Goal: Navigation & Orientation: Find specific page/section

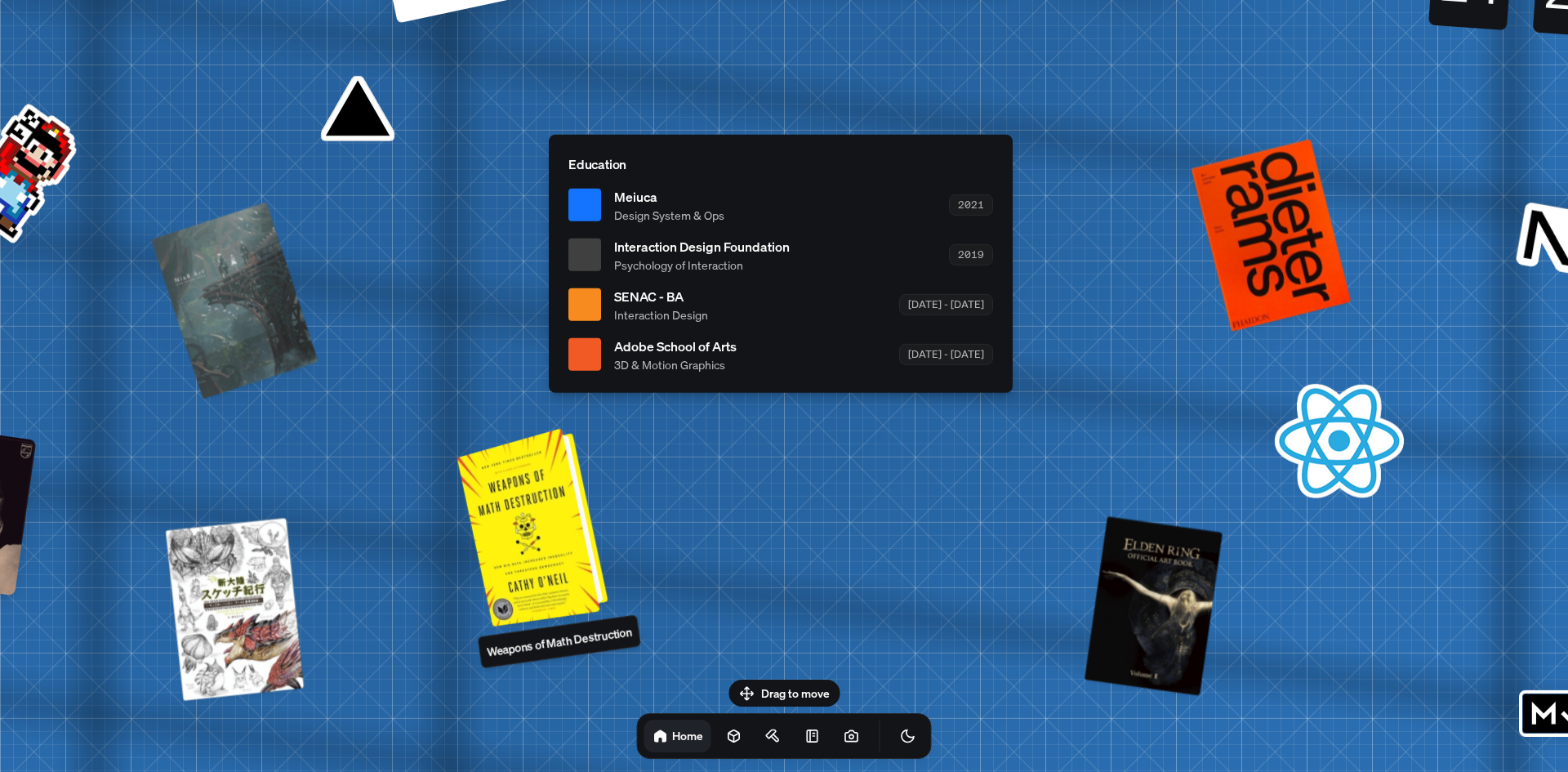
click at [552, 523] on div at bounding box center [535, 525] width 138 height 190
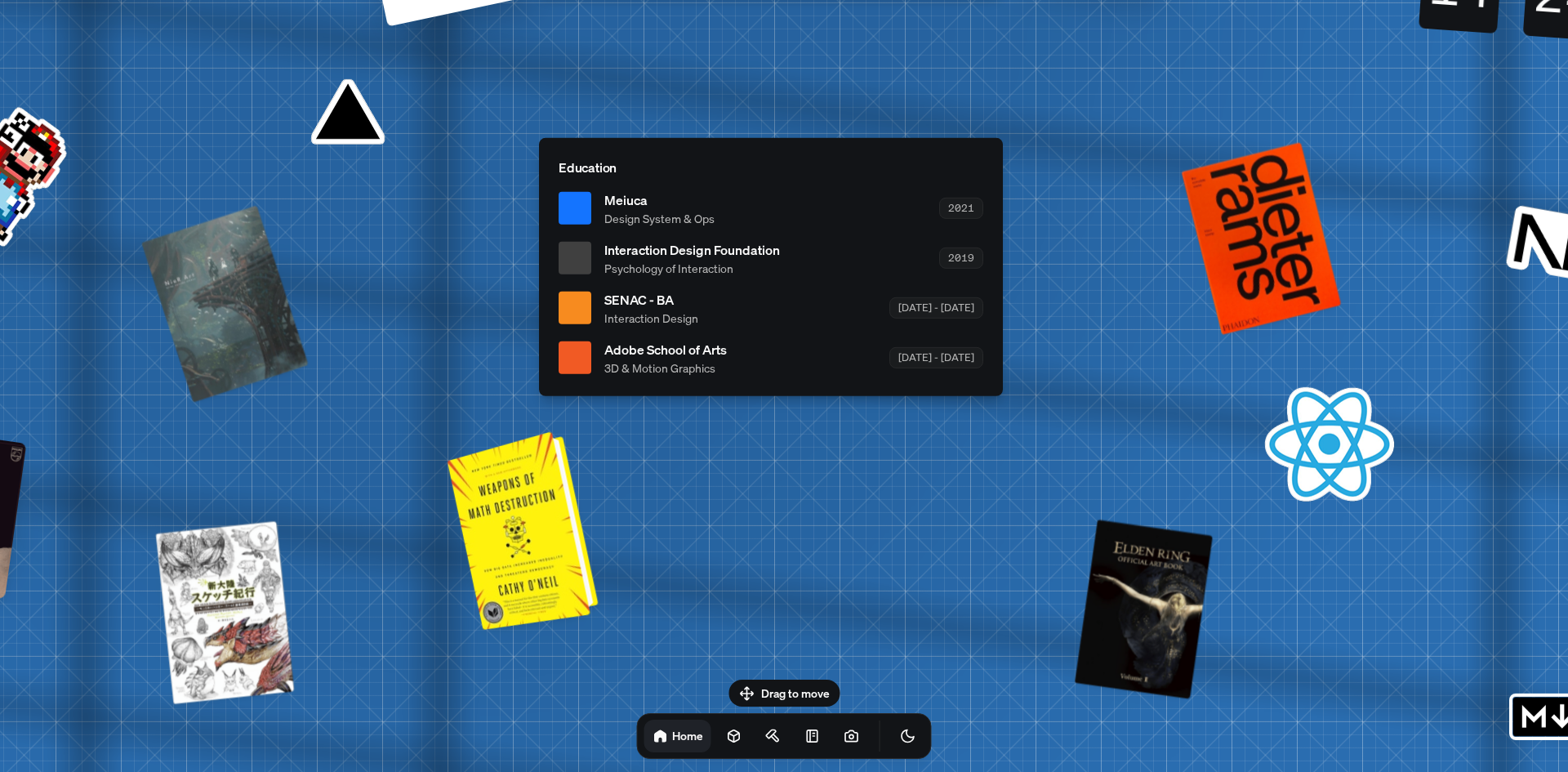
drag, startPoint x: 581, startPoint y: 506, endPoint x: 523, endPoint y: 528, distance: 62.0
click at [523, 528] on div at bounding box center [525, 528] width 138 height 190
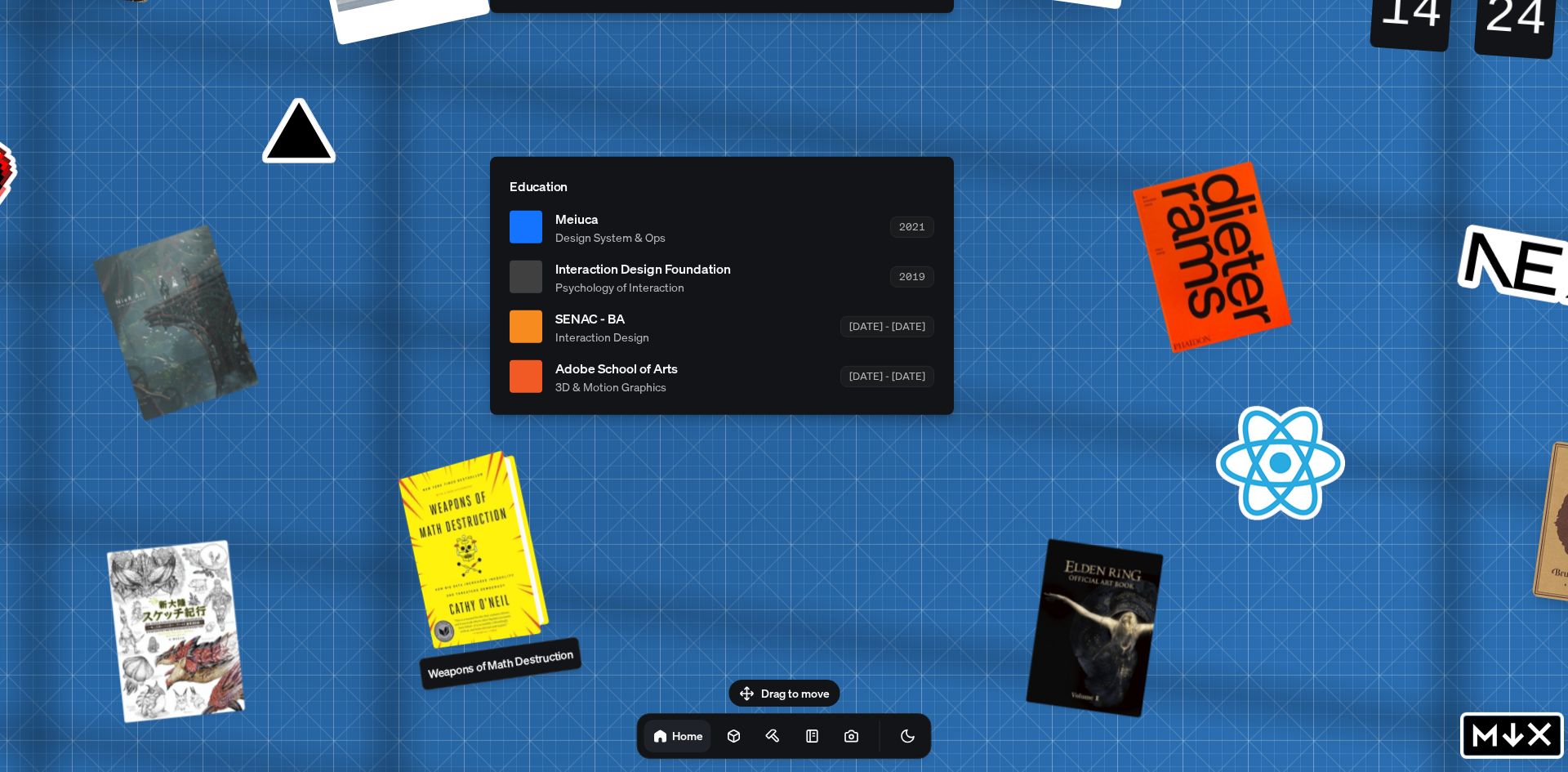
click at [512, 513] on div at bounding box center [476, 547] width 138 height 190
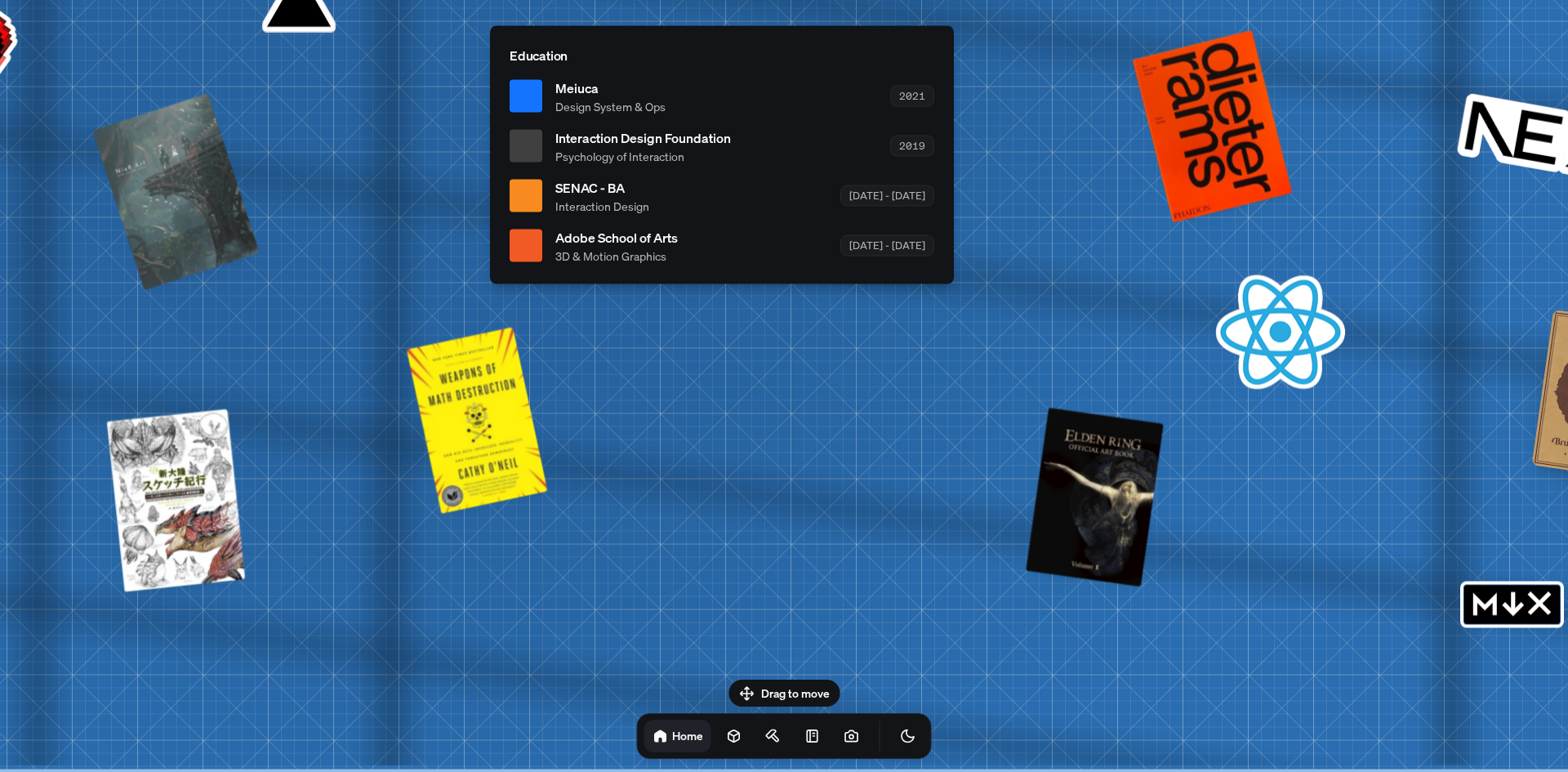
drag, startPoint x: 765, startPoint y: 688, endPoint x: 765, endPoint y: 704, distance: 16.0
click at [765, 704] on div "Drag to move Home" at bounding box center [784, 718] width 321 height 79
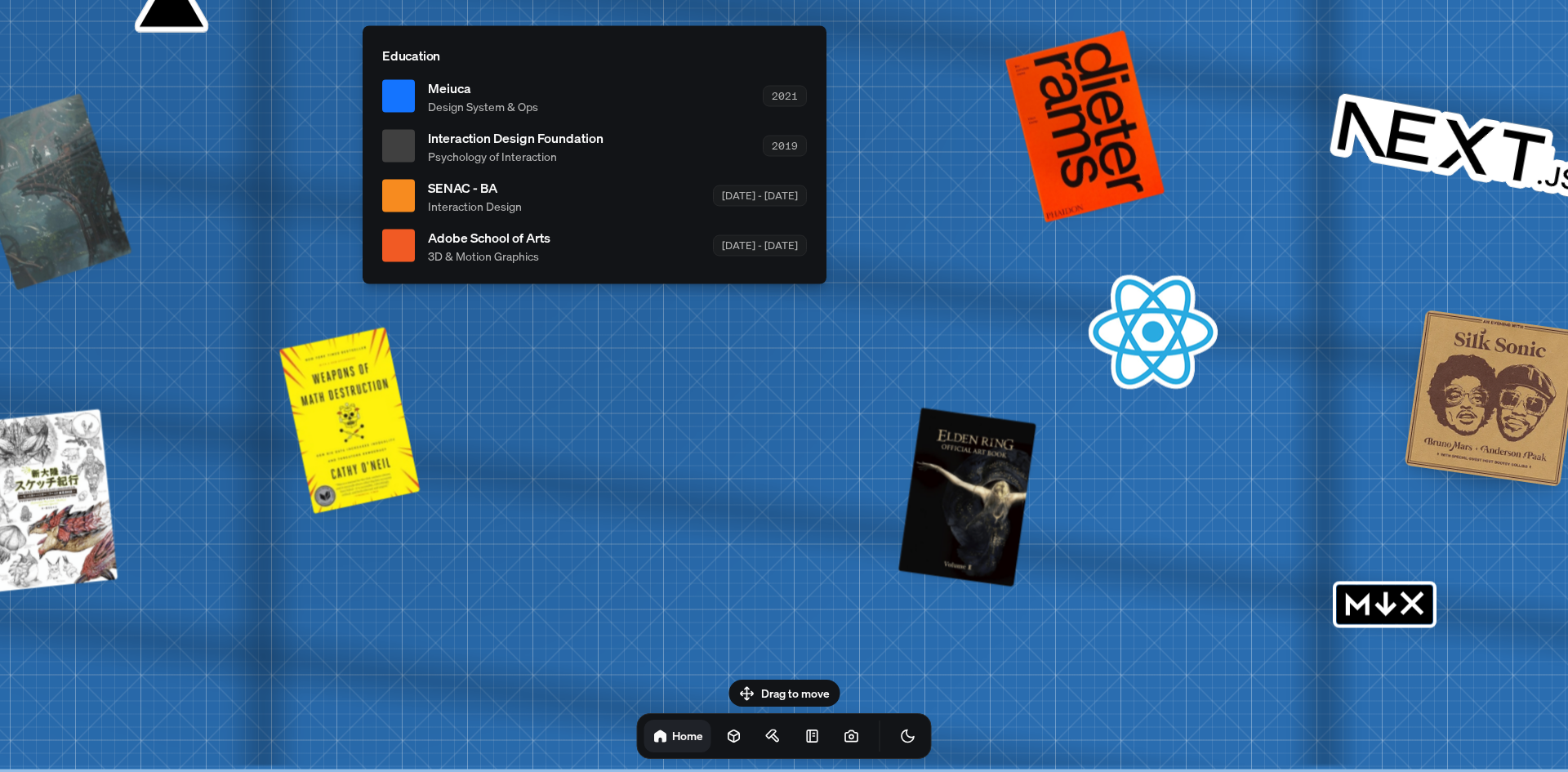
drag, startPoint x: 808, startPoint y: 523, endPoint x: 509, endPoint y: 420, distance: 316.2
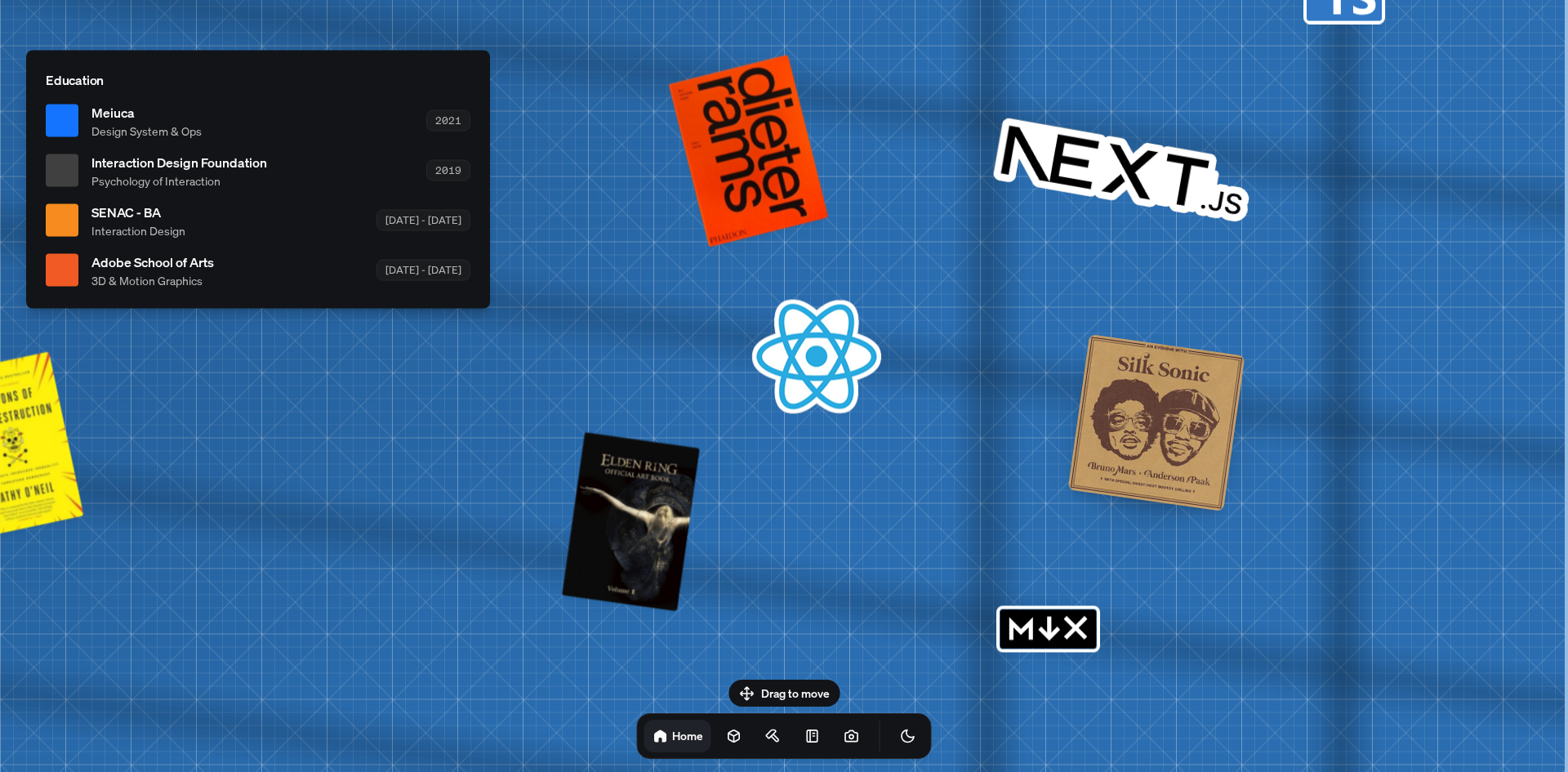
drag, startPoint x: 903, startPoint y: 447, endPoint x: 349, endPoint y: 489, distance: 555.6
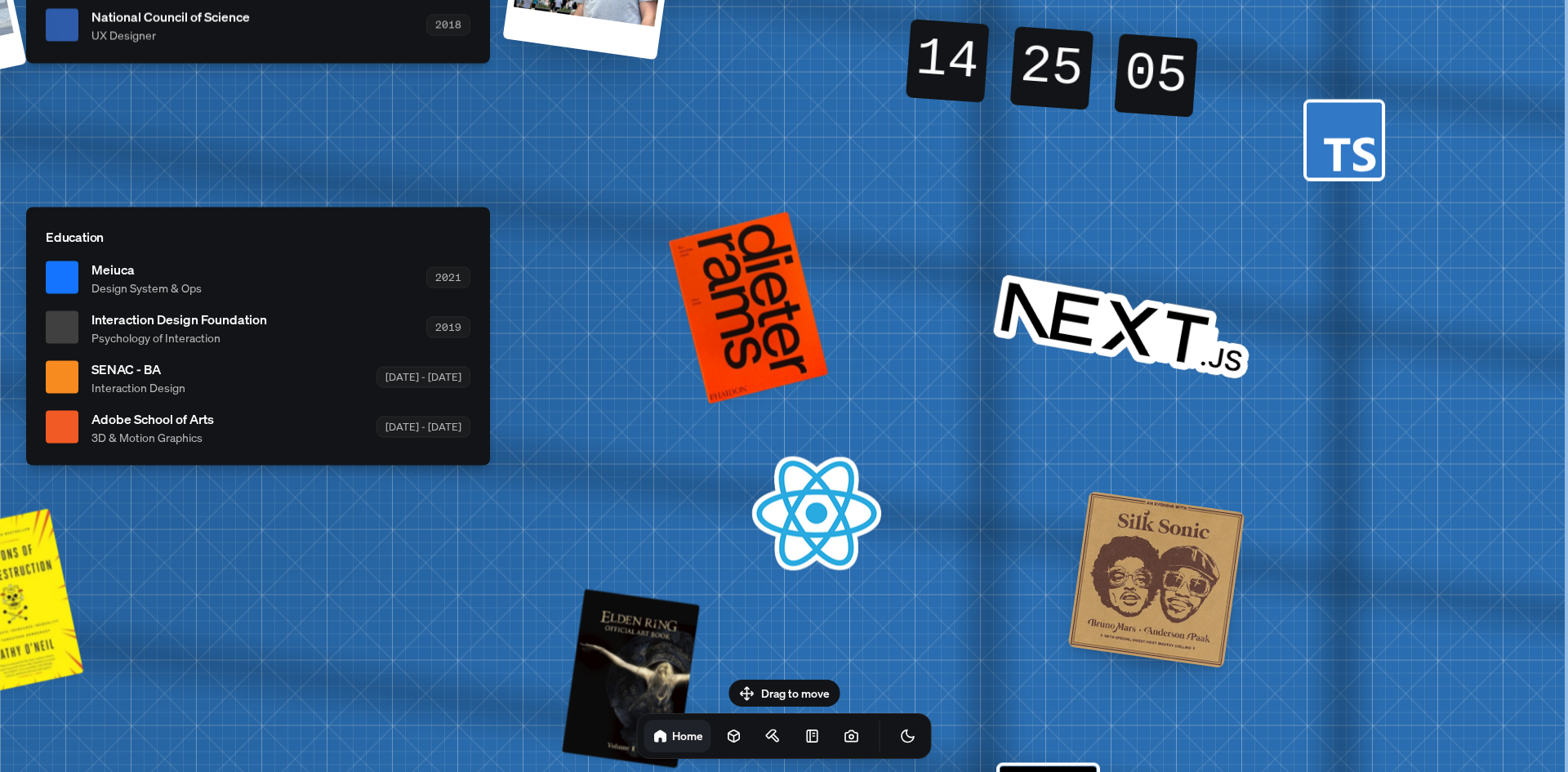
drag, startPoint x: 781, startPoint y: 490, endPoint x: 756, endPoint y: 692, distance: 203.5
click at [756, 0] on body "[PERSON_NAME] [PERSON_NAME] Design Engineer Welcome to my space on the internet…" at bounding box center [784, 0] width 1568 height 0
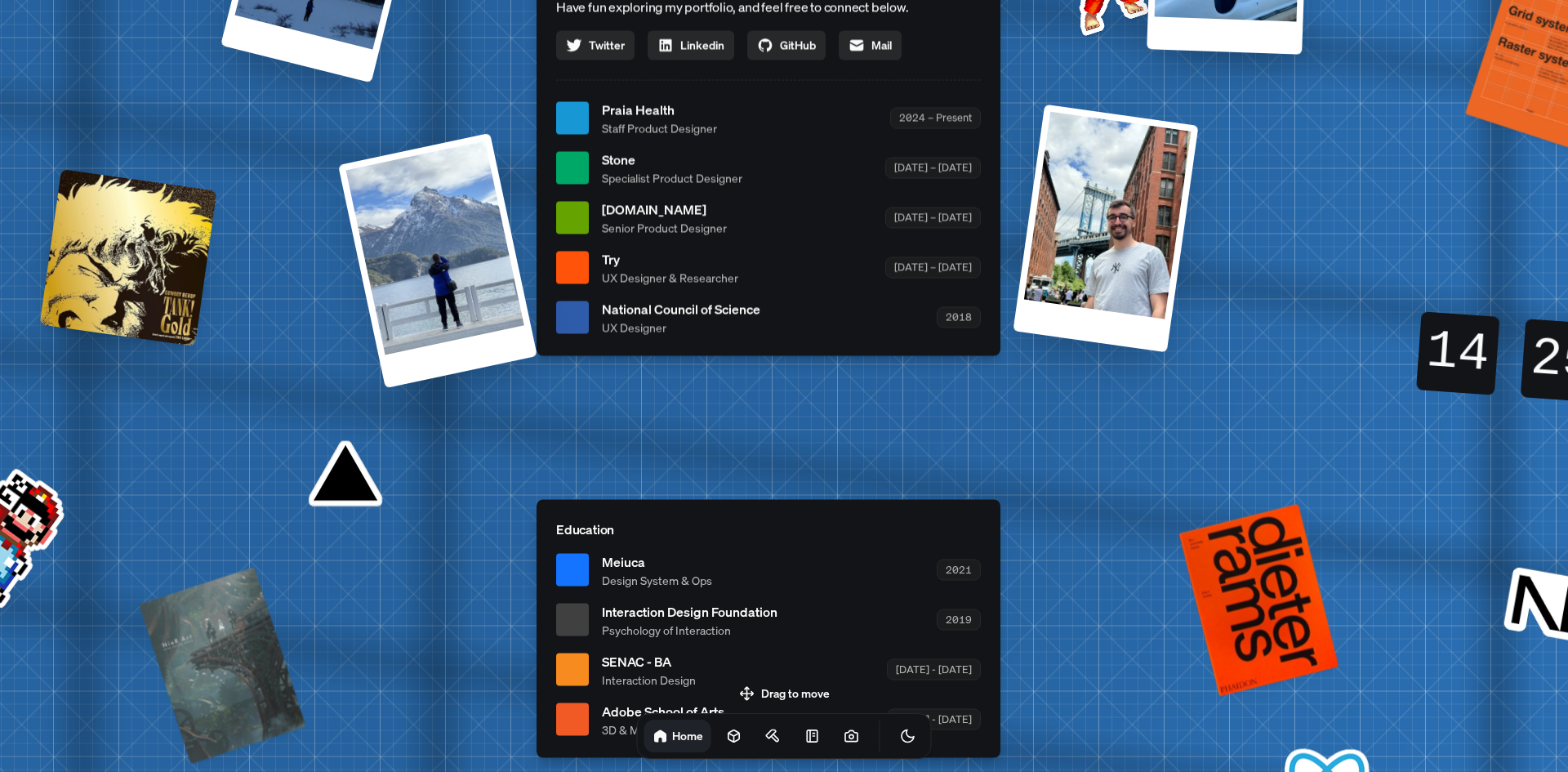
drag, startPoint x: 593, startPoint y: 415, endPoint x: 1048, endPoint y: 601, distance: 491.5
click at [1048, 601] on div "[PERSON_NAME] [PERSON_NAME] Design Engineer Welcome to my space on the internet…" at bounding box center [771, 118] width 2444 height 2140
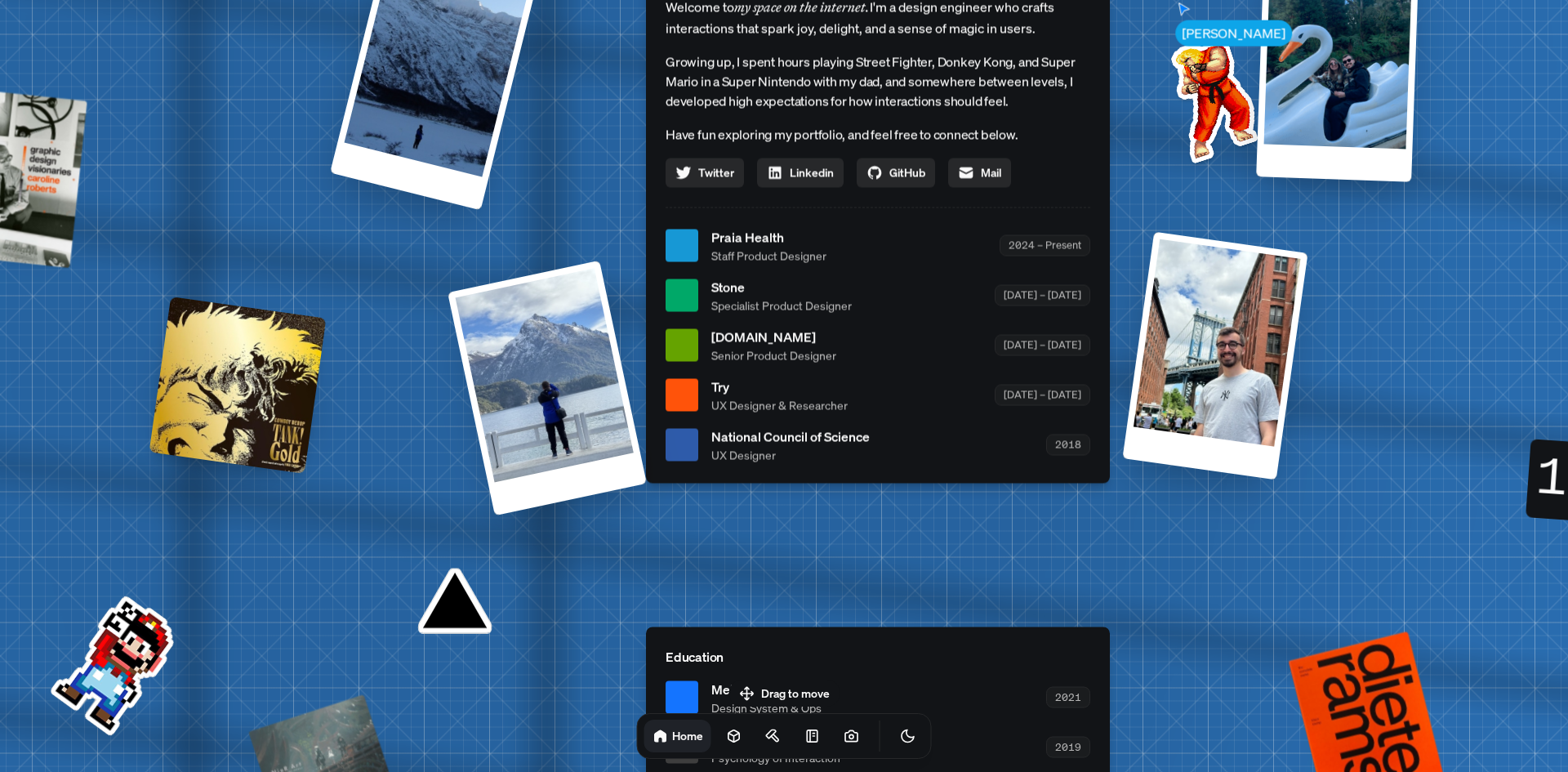
drag, startPoint x: 644, startPoint y: 302, endPoint x: 1033, endPoint y: 576, distance: 475.8
click at [1033, 463] on ul "Praia Health Staff Product Designer 2024 – Present Stone Specialist Product Des…" at bounding box center [878, 345] width 424 height 236
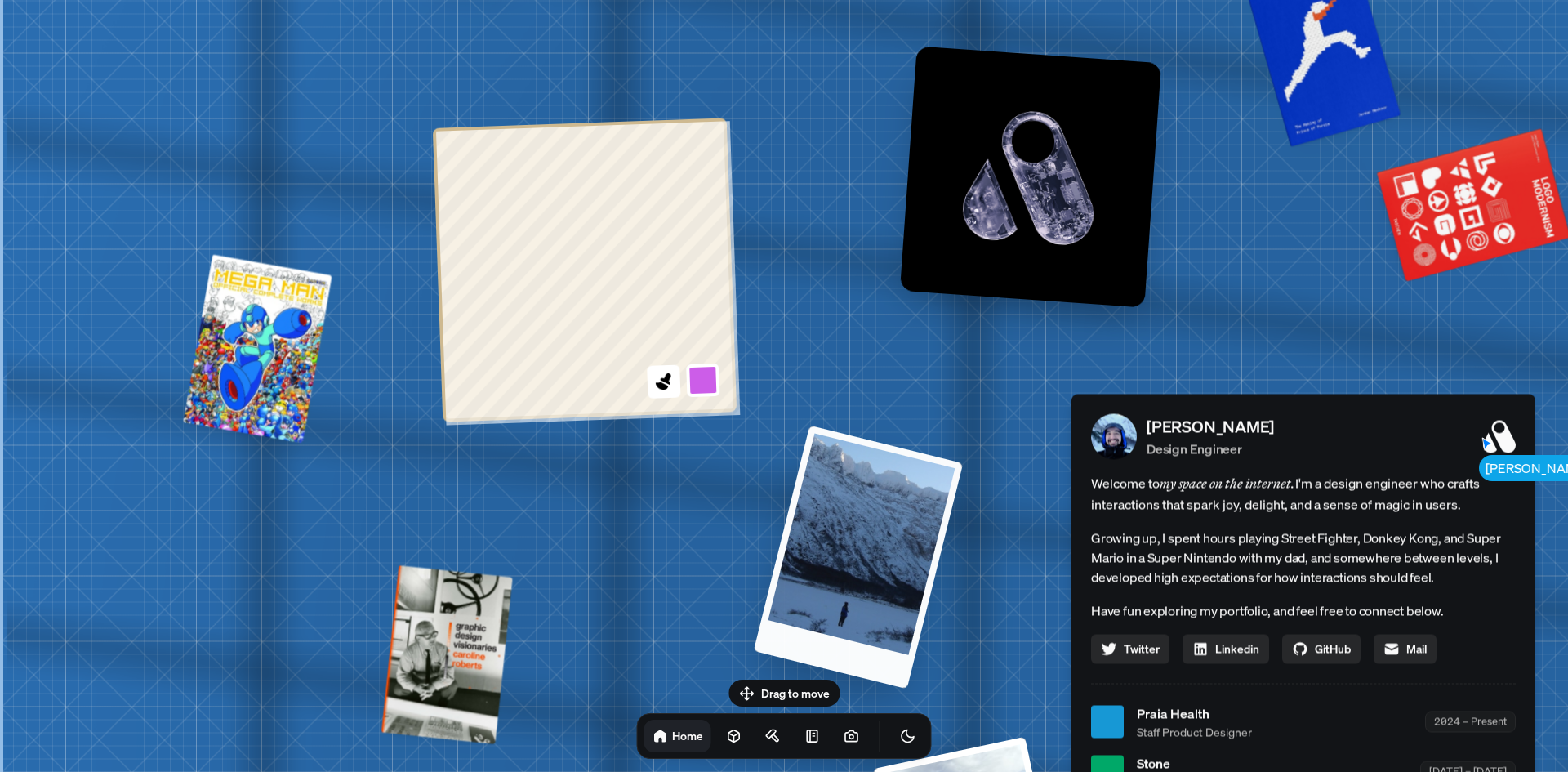
drag, startPoint x: 497, startPoint y: 244, endPoint x: 916, endPoint y: 578, distance: 535.8
click at [916, 578] on div "[PERSON_NAME] [PERSON_NAME] Design Engineer Welcome to my space on the internet…" at bounding box center [1307, 722] width 2444 height 2140
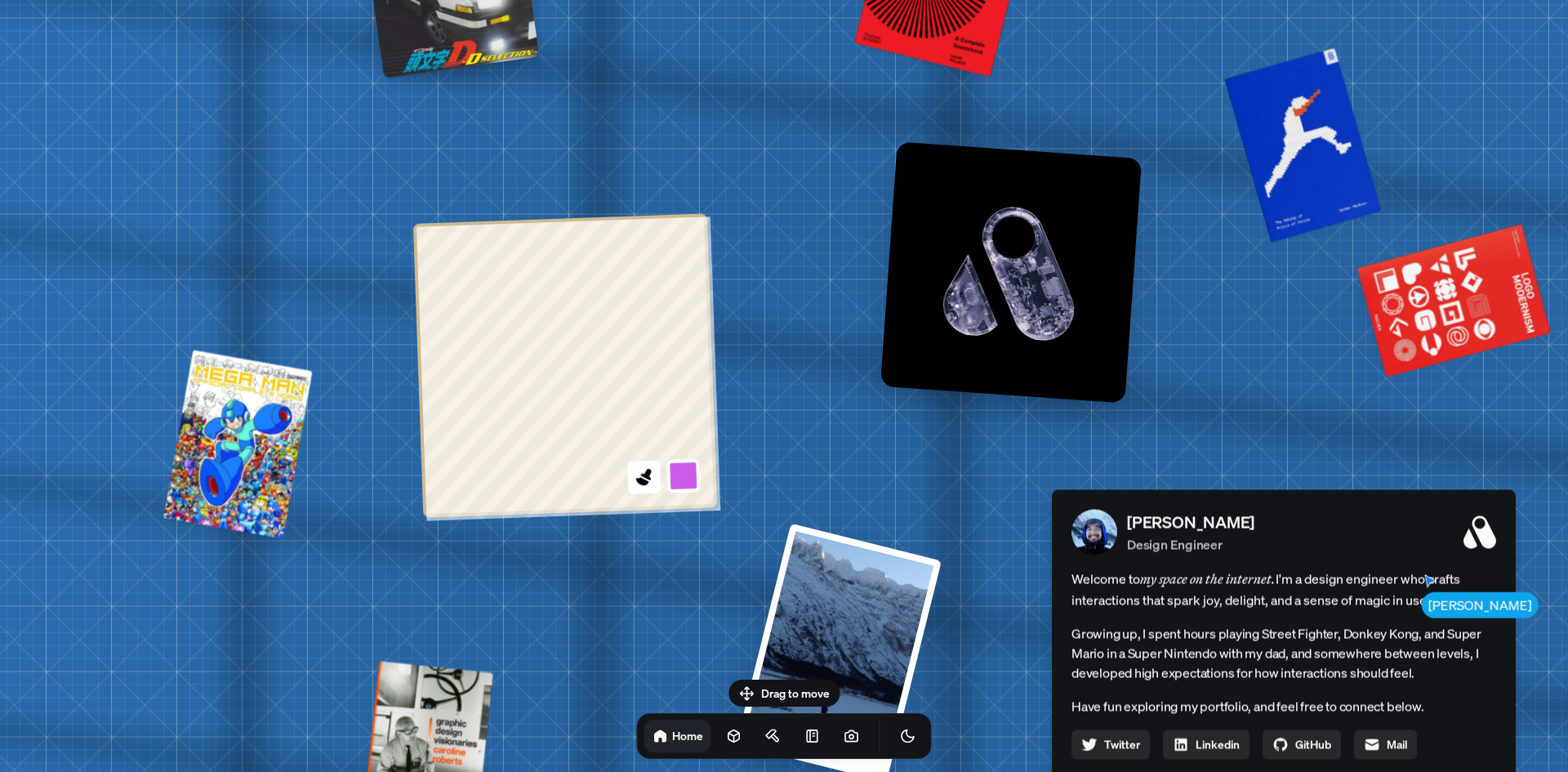
drag, startPoint x: 917, startPoint y: 323, endPoint x: 897, endPoint y: 406, distance: 85.4
click at [682, 471] on button at bounding box center [683, 475] width 38 height 38
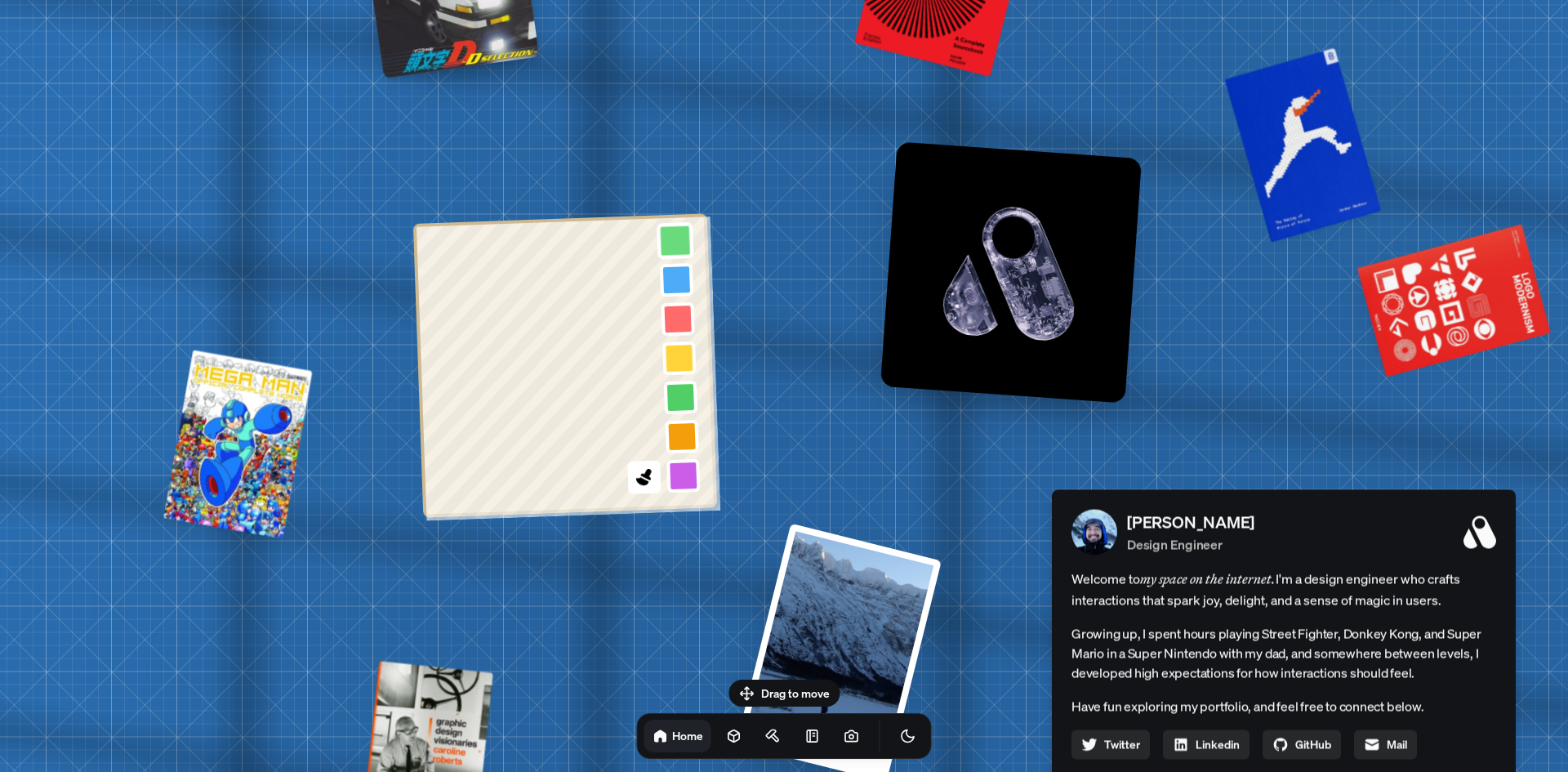
click at [675, 237] on button at bounding box center [675, 240] width 38 height 38
click at [650, 472] on icon at bounding box center [646, 474] width 12 height 13
click at [645, 474] on icon at bounding box center [646, 474] width 12 height 13
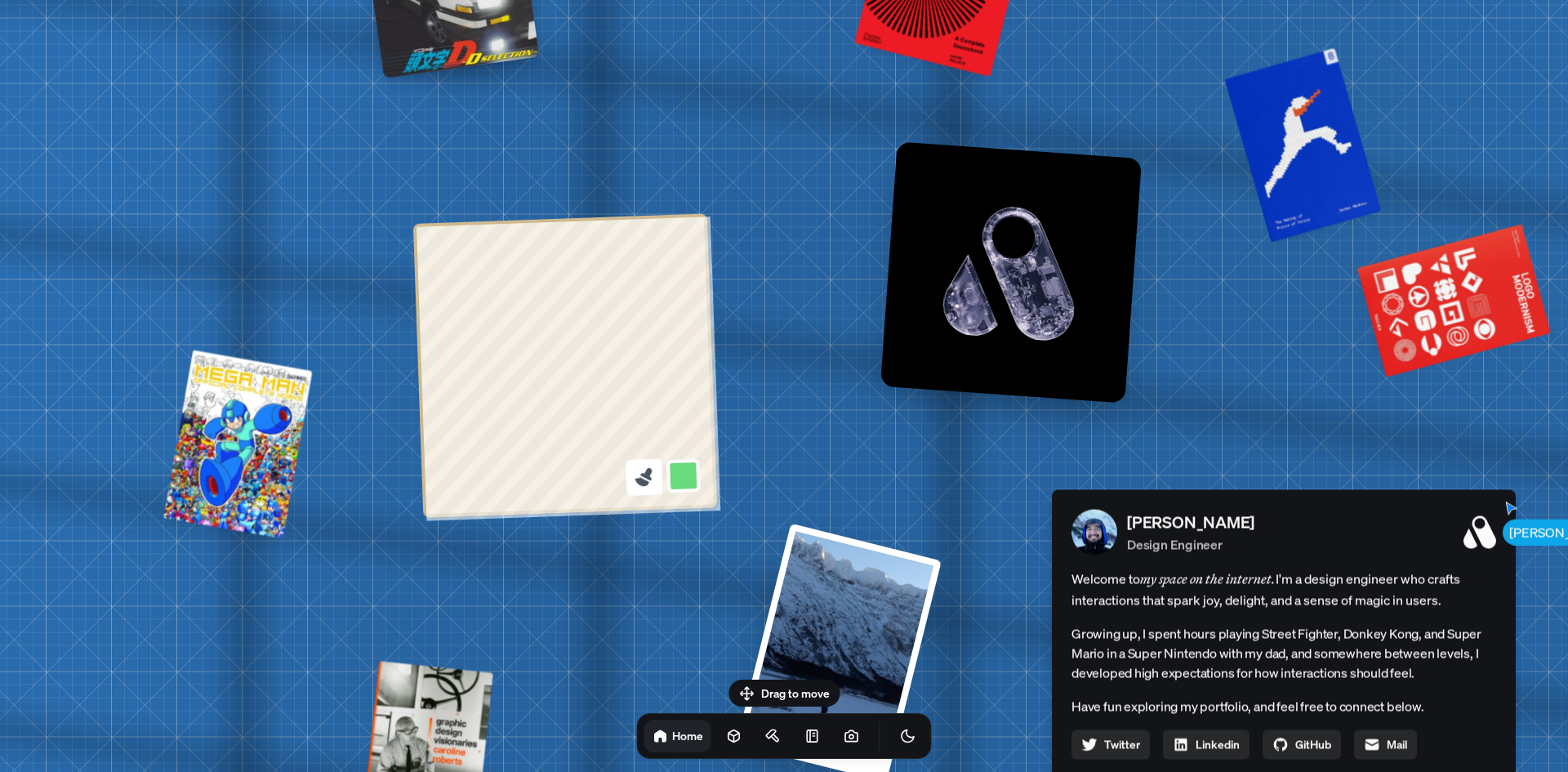
click at [643, 478] on icon at bounding box center [644, 476] width 22 height 22
click at [675, 471] on button at bounding box center [683, 475] width 38 height 38
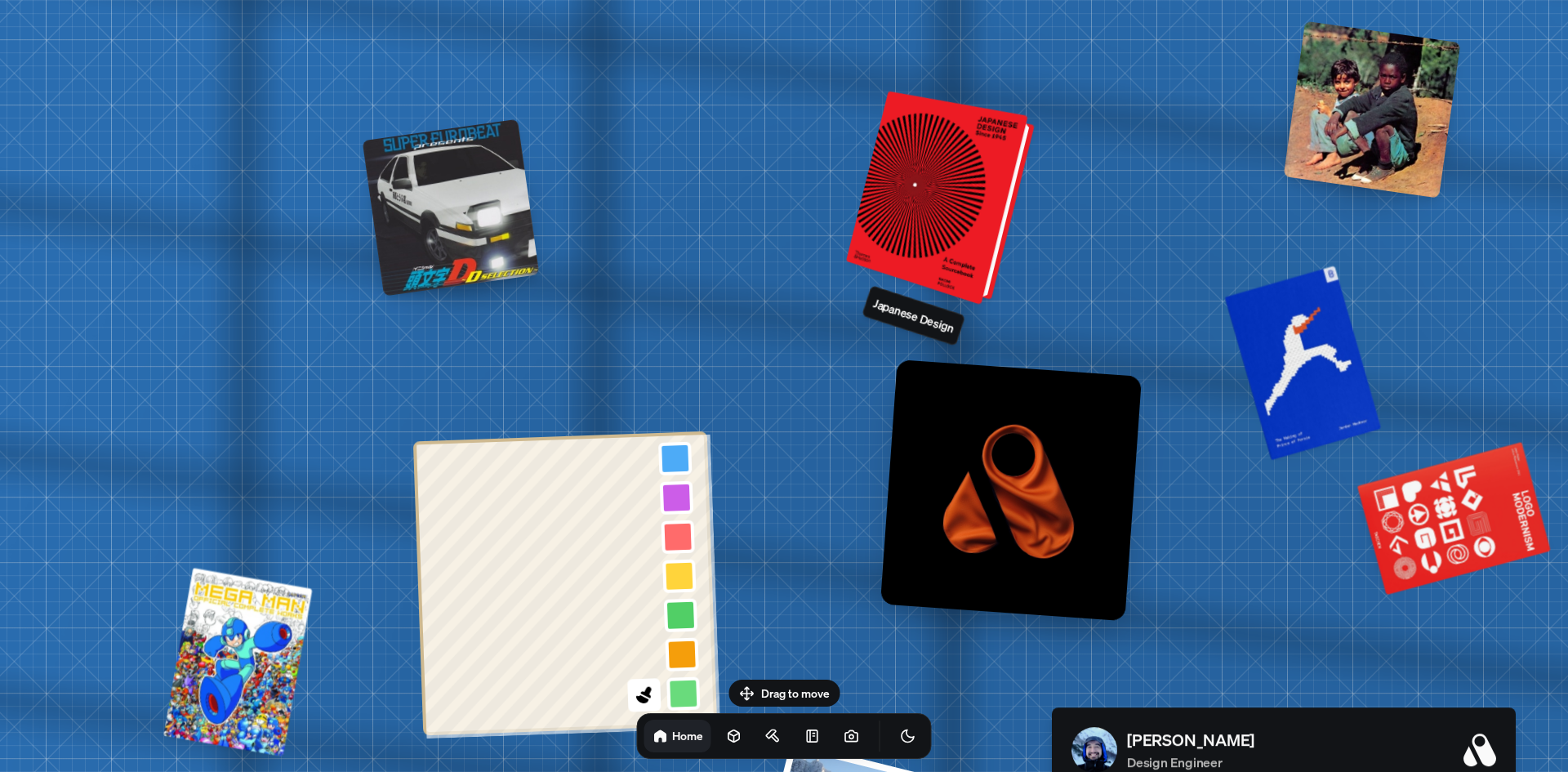
click at [901, 191] on div at bounding box center [943, 198] width 175 height 206
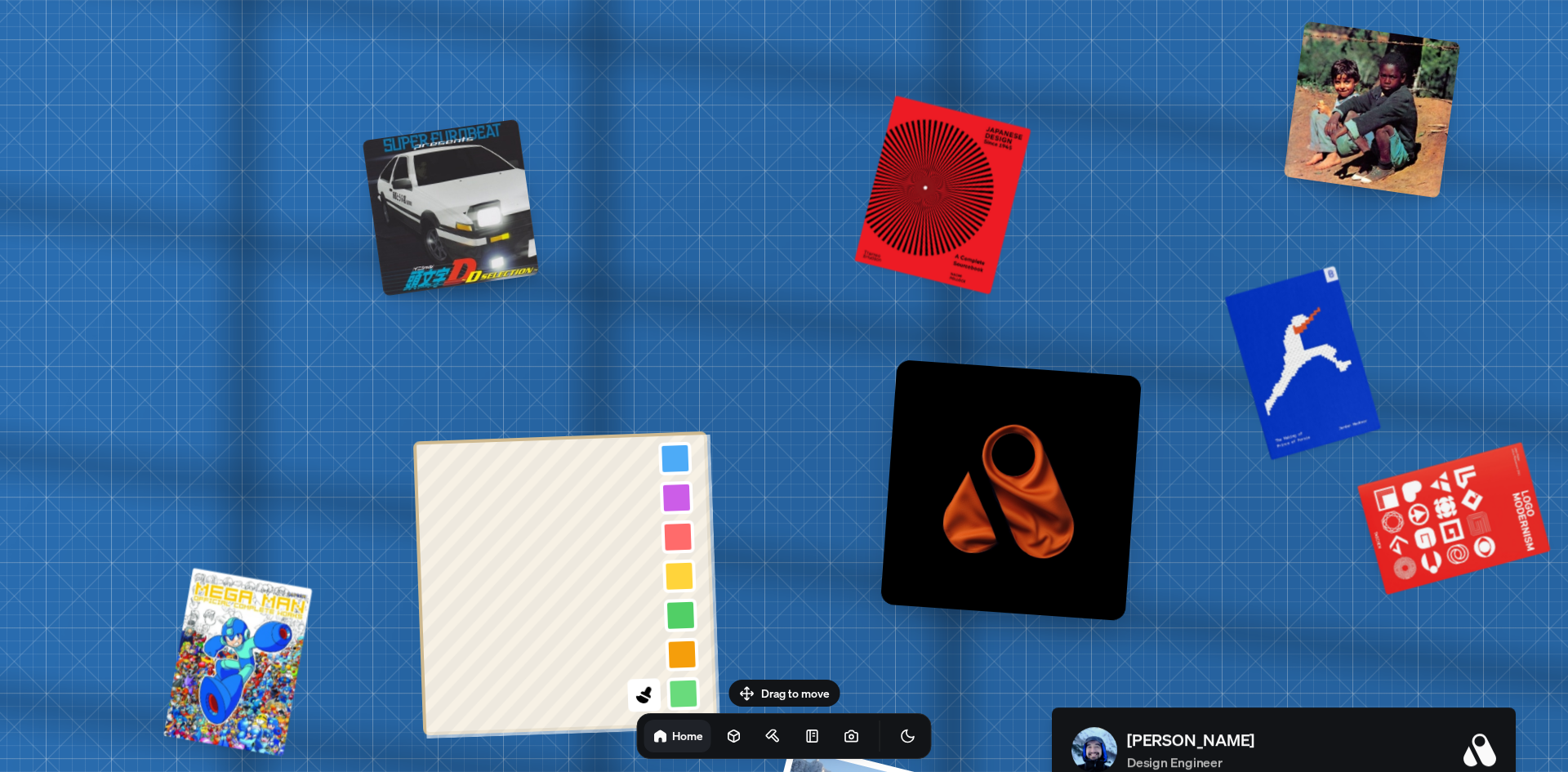
drag, startPoint x: 948, startPoint y: 194, endPoint x: 845, endPoint y: 244, distance: 114.5
click at [935, 324] on div "Japanese Design" at bounding box center [915, 305] width 104 height 60
click at [935, 320] on p "Japanese Design" at bounding box center [915, 306] width 85 height 43
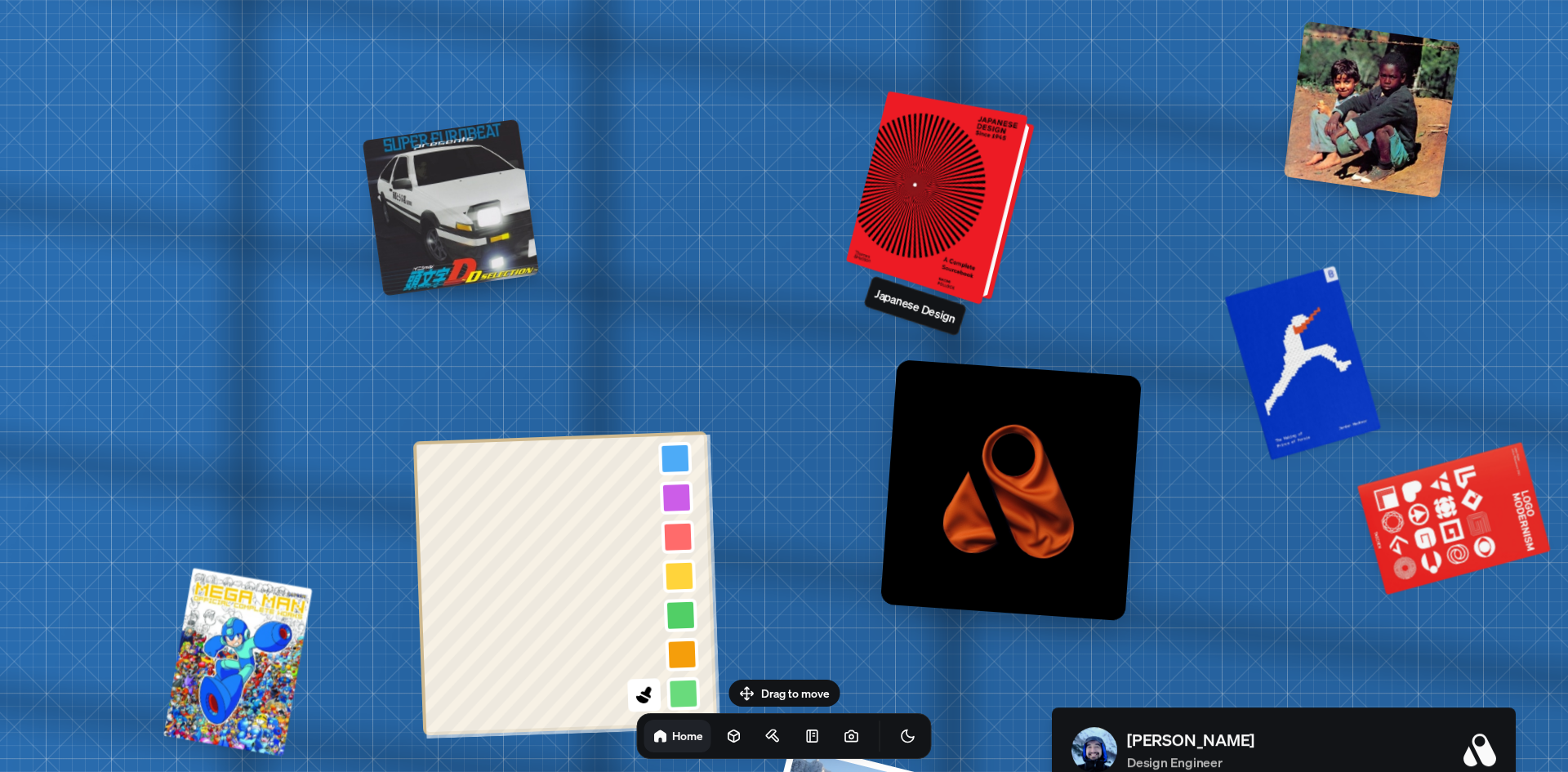
drag, startPoint x: 935, startPoint y: 320, endPoint x: 967, endPoint y: 184, distance: 139.7
click at [967, 184] on div at bounding box center [943, 198] width 175 height 206
drag, startPoint x: 967, startPoint y: 189, endPoint x: 937, endPoint y: 244, distance: 62.6
click at [937, 244] on div at bounding box center [943, 198] width 175 height 206
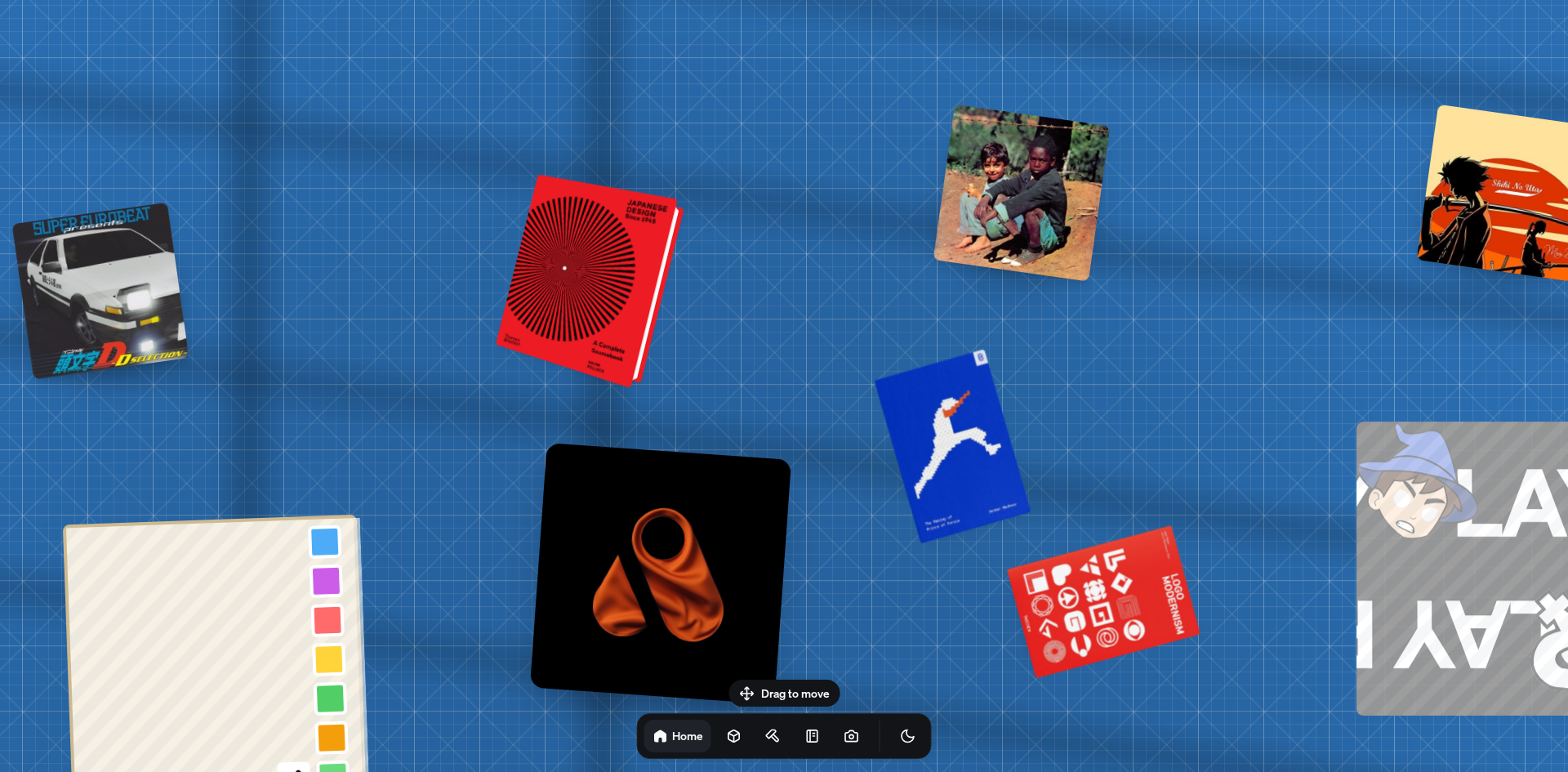
drag, startPoint x: 992, startPoint y: 203, endPoint x: 641, endPoint y: 286, distance: 360.7
click at [641, 286] on div at bounding box center [592, 282] width 175 height 206
click at [657, 265] on div at bounding box center [592, 282] width 175 height 206
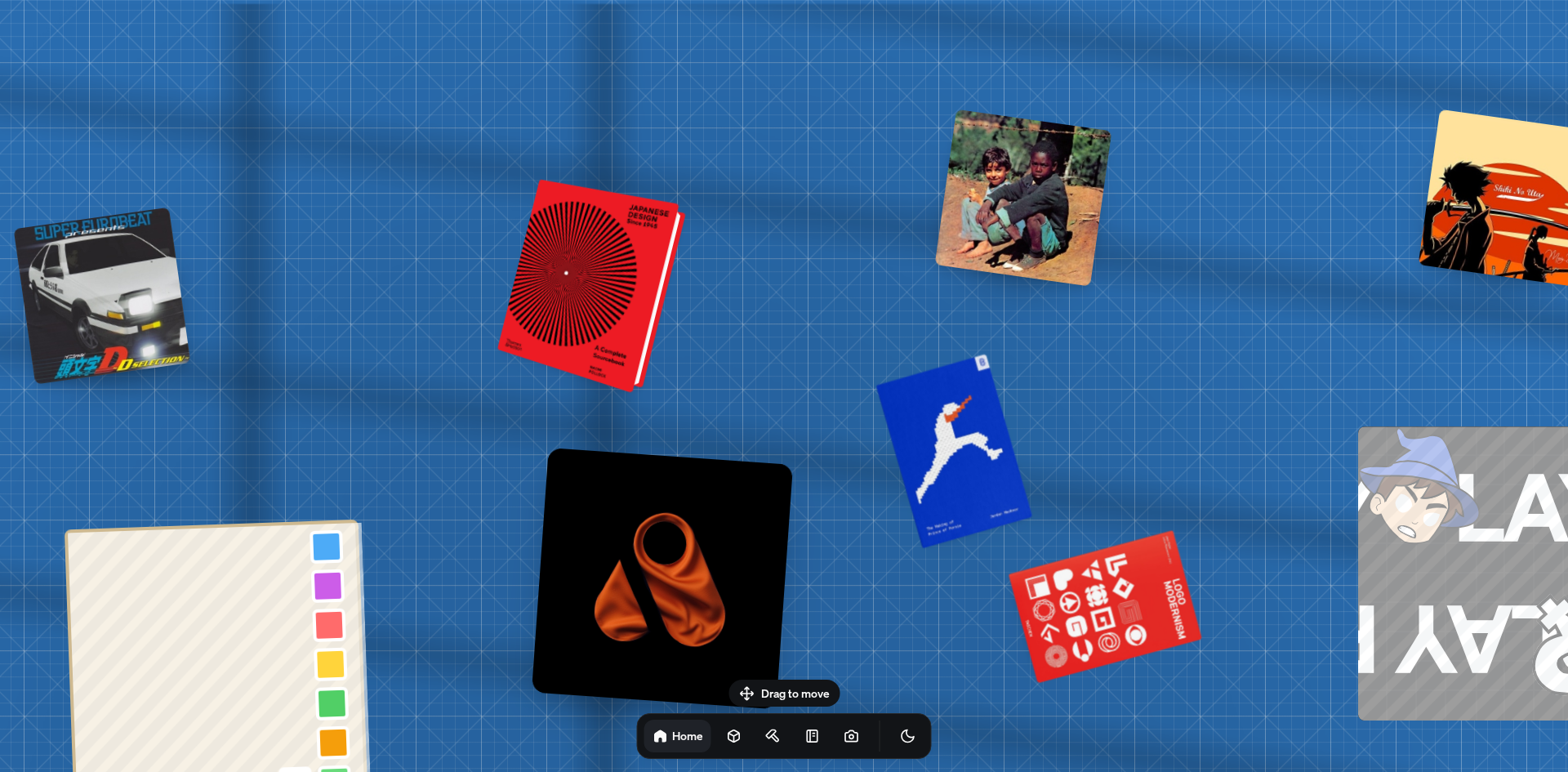
click at [570, 284] on div at bounding box center [594, 286] width 175 height 206
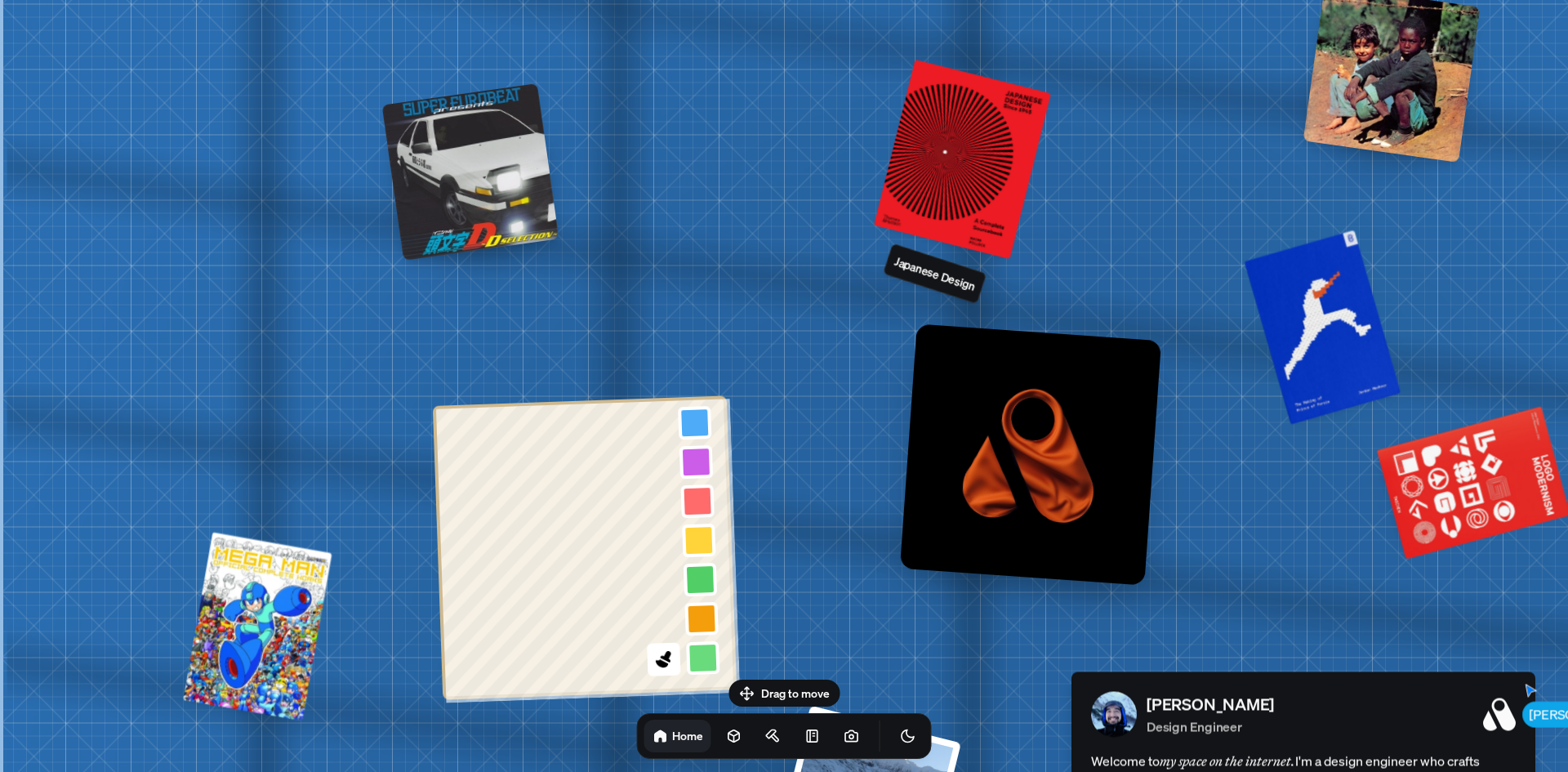
drag, startPoint x: 614, startPoint y: 316, endPoint x: 1097, endPoint y: 171, distance: 504.3
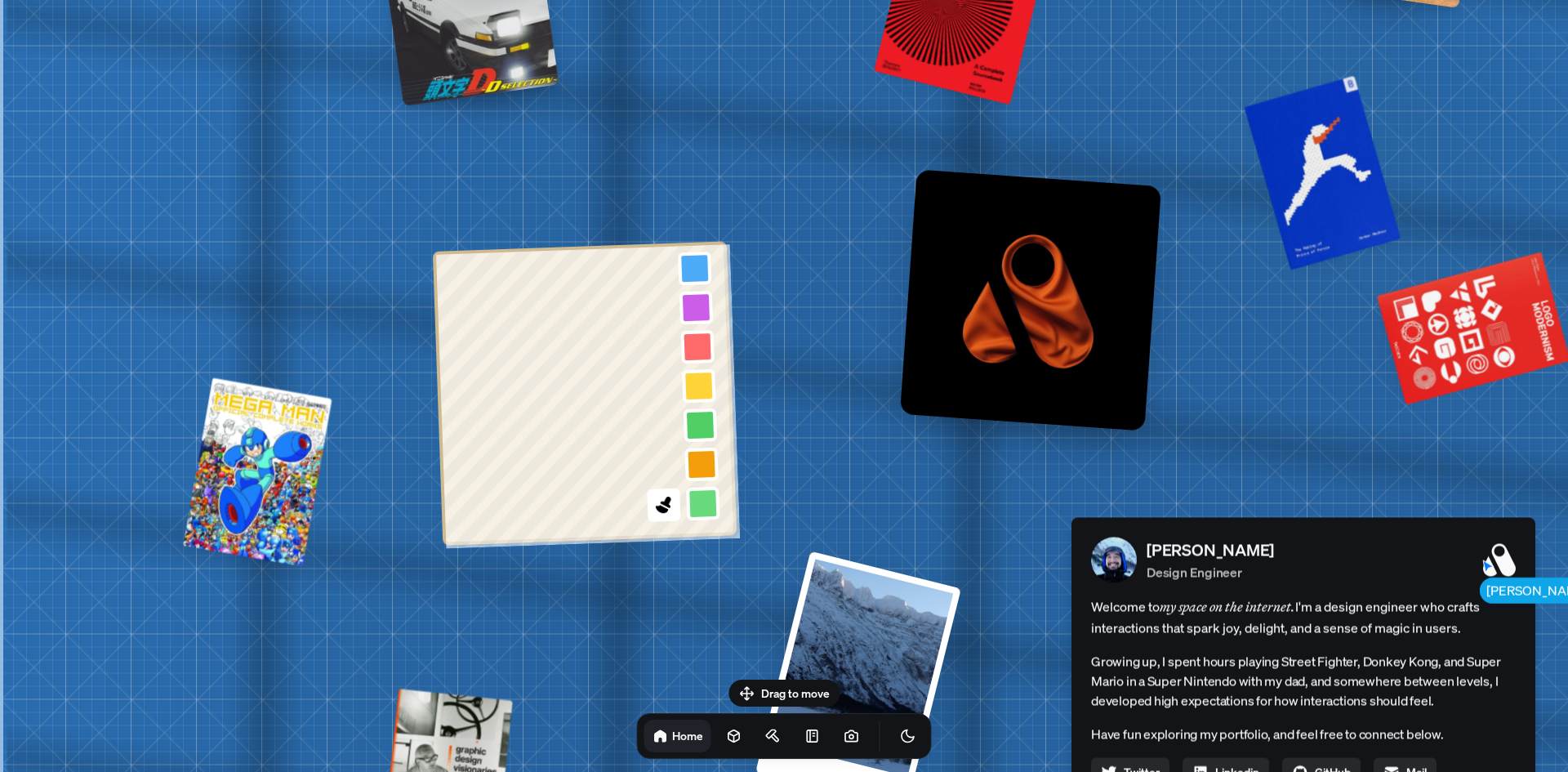
drag, startPoint x: 804, startPoint y: 290, endPoint x: 865, endPoint y: 107, distance: 192.9
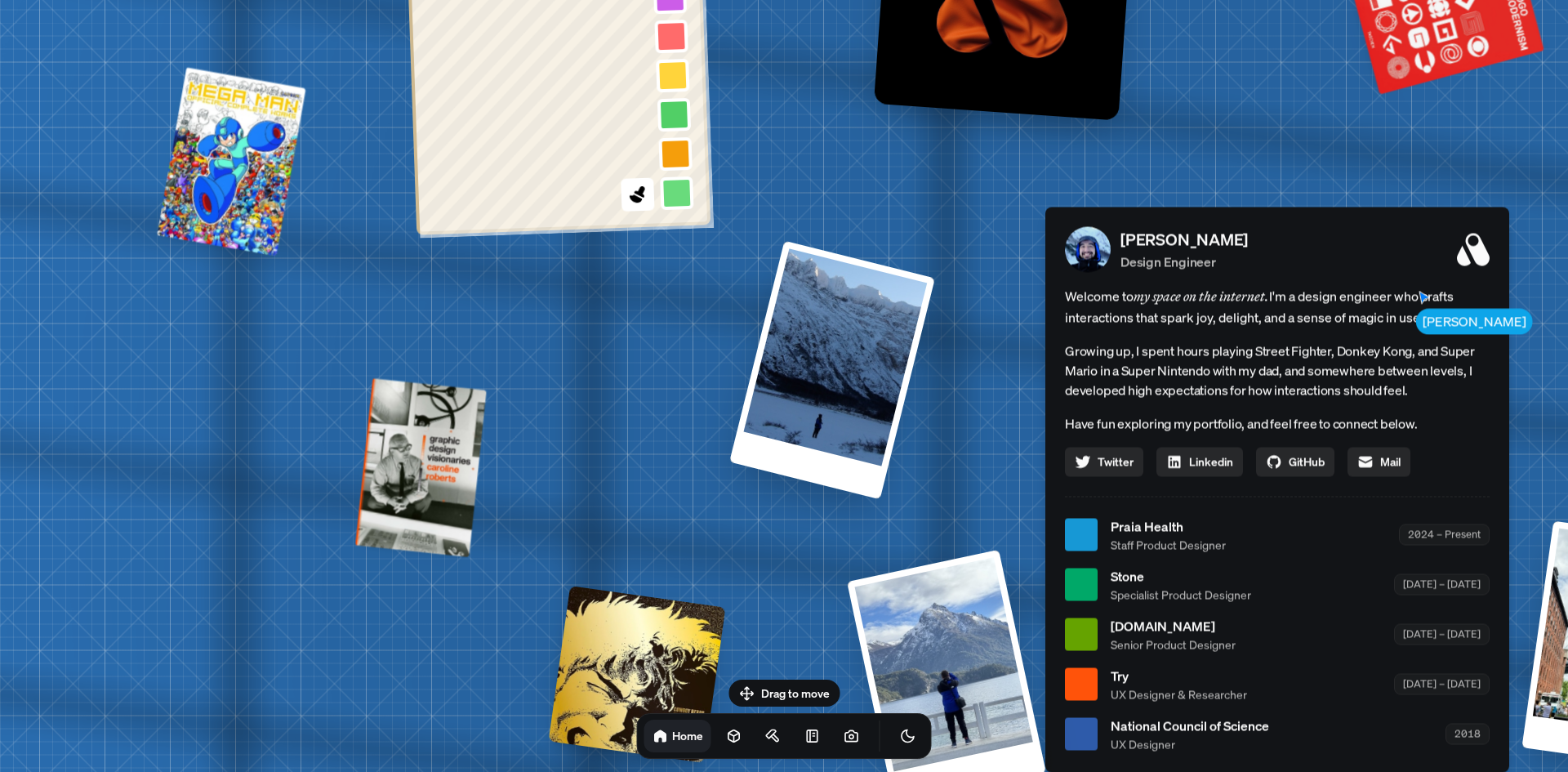
drag, startPoint x: 850, startPoint y: 463, endPoint x: 822, endPoint y: 192, distance: 272.4
click at [822, 192] on div "[PERSON_NAME] [PERSON_NAME] Design Engineer Welcome to my space on the internet…" at bounding box center [1280, 535] width 2444 height 2140
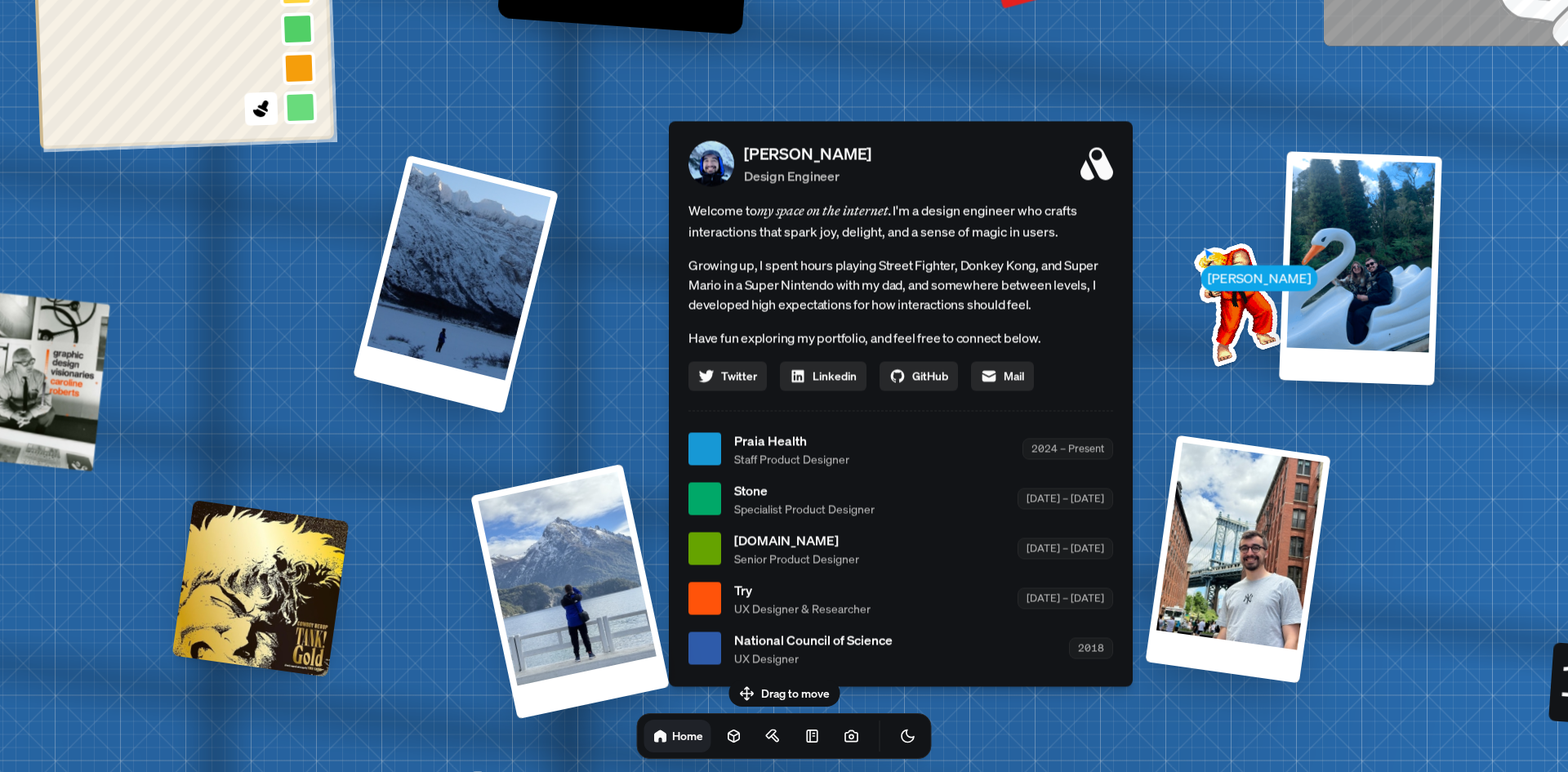
drag, startPoint x: 1140, startPoint y: 500, endPoint x: 766, endPoint y: 423, distance: 381.8
click at [766, 423] on div "[PERSON_NAME] Design Engineer Welcome to my space on the internet. I'm a design…" at bounding box center [901, 403] width 464 height 565
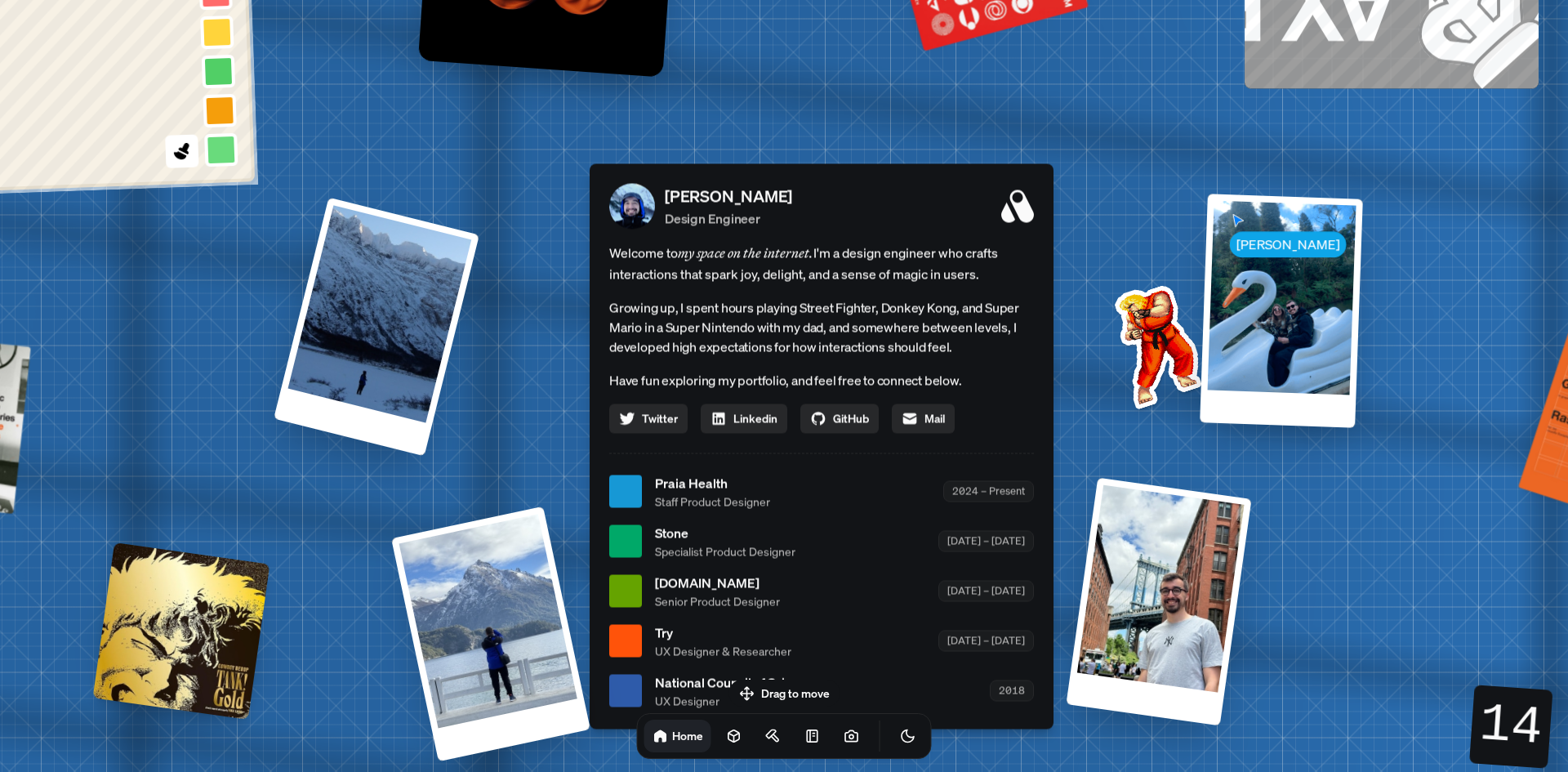
drag, startPoint x: 1223, startPoint y: 272, endPoint x: 1144, endPoint y: 315, distance: 89.9
click at [1144, 315] on img at bounding box center [1155, 343] width 165 height 165
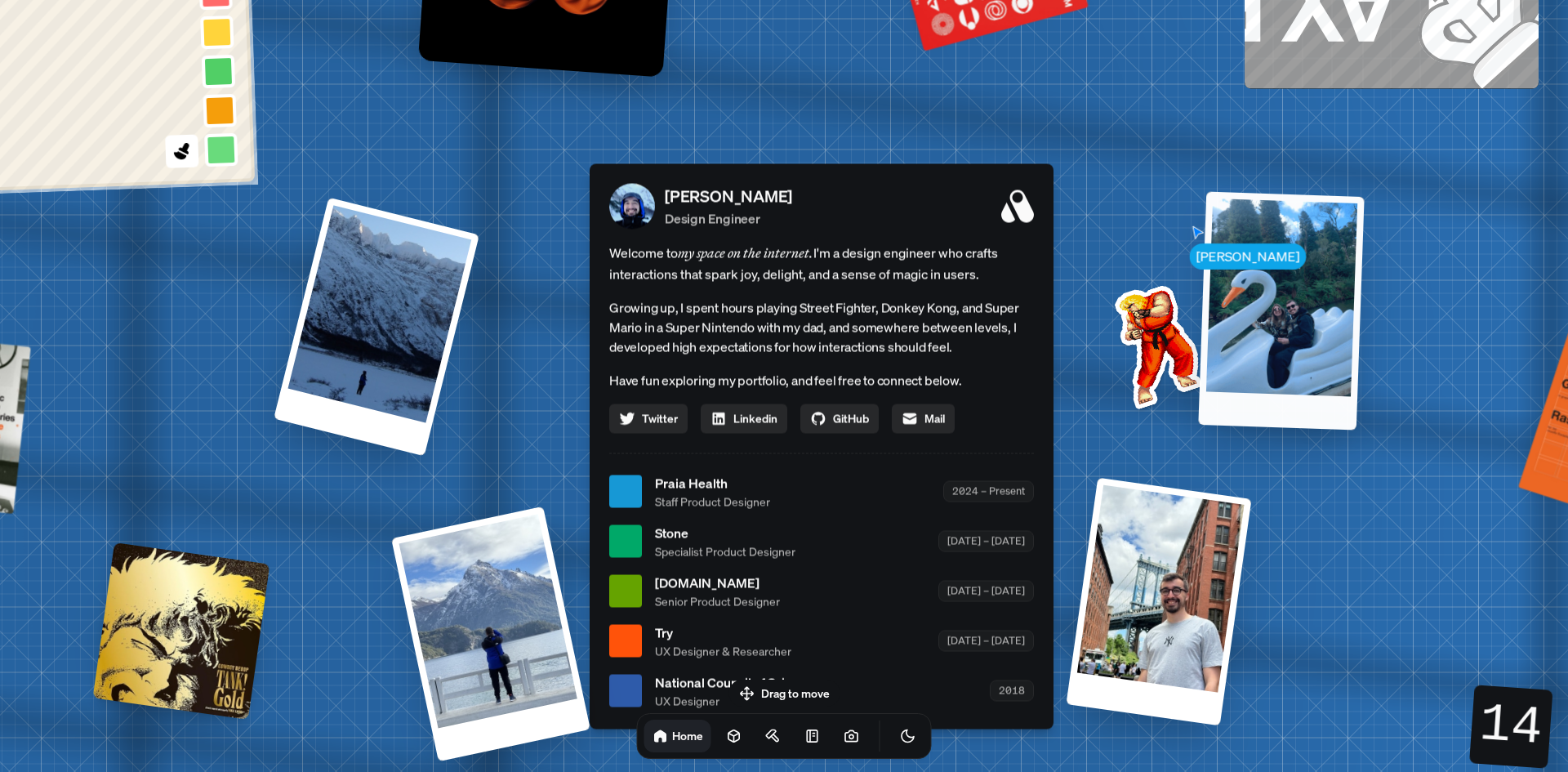
click at [1235, 298] on div at bounding box center [1281, 310] width 166 height 238
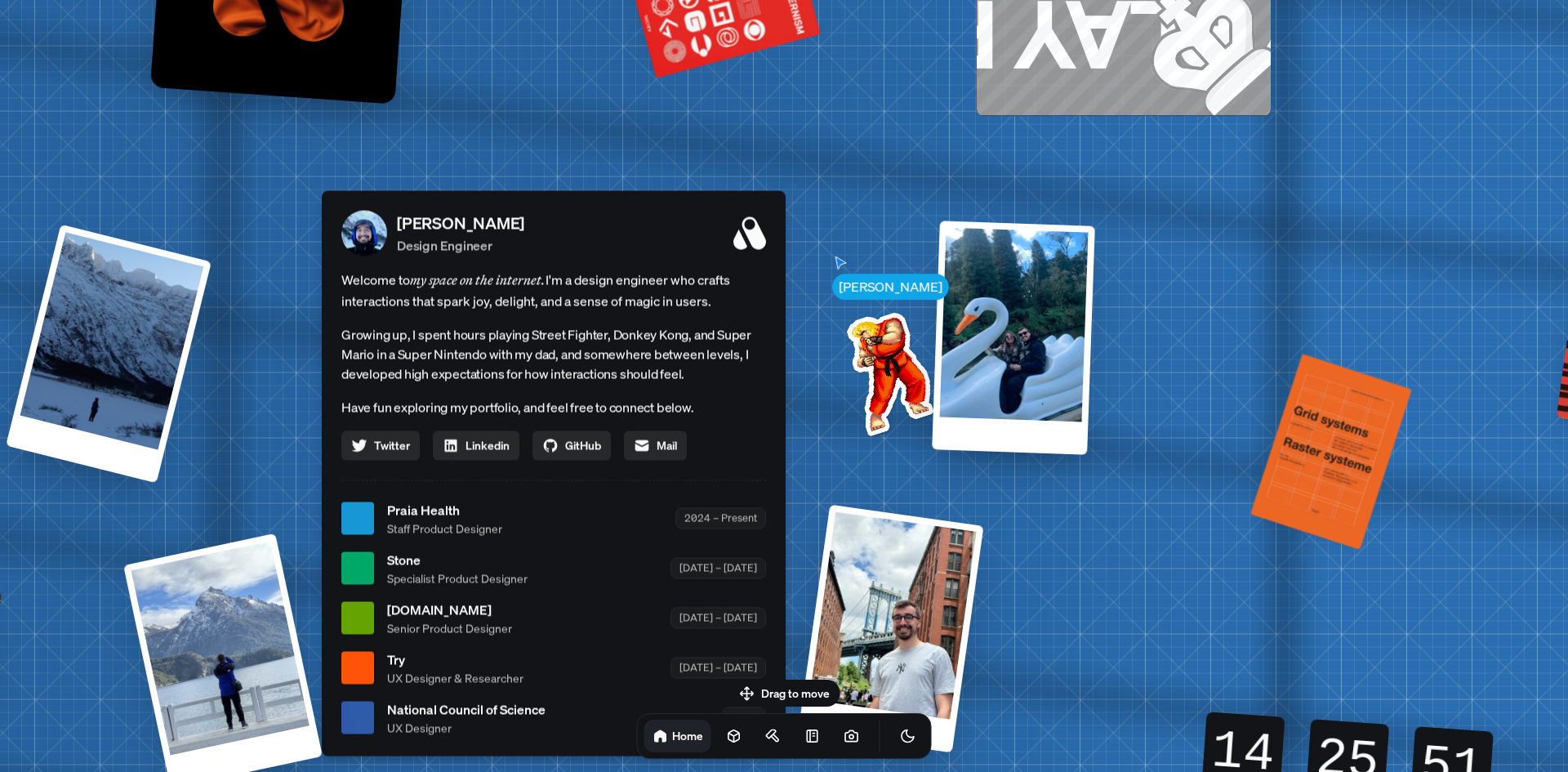
drag, startPoint x: 1049, startPoint y: 326, endPoint x: 781, endPoint y: 335, distance: 268.2
click at [781, 335] on div "[PERSON_NAME] Design Engineer Welcome to my space on the internet. I'm a design…" at bounding box center [553, 473] width 464 height 565
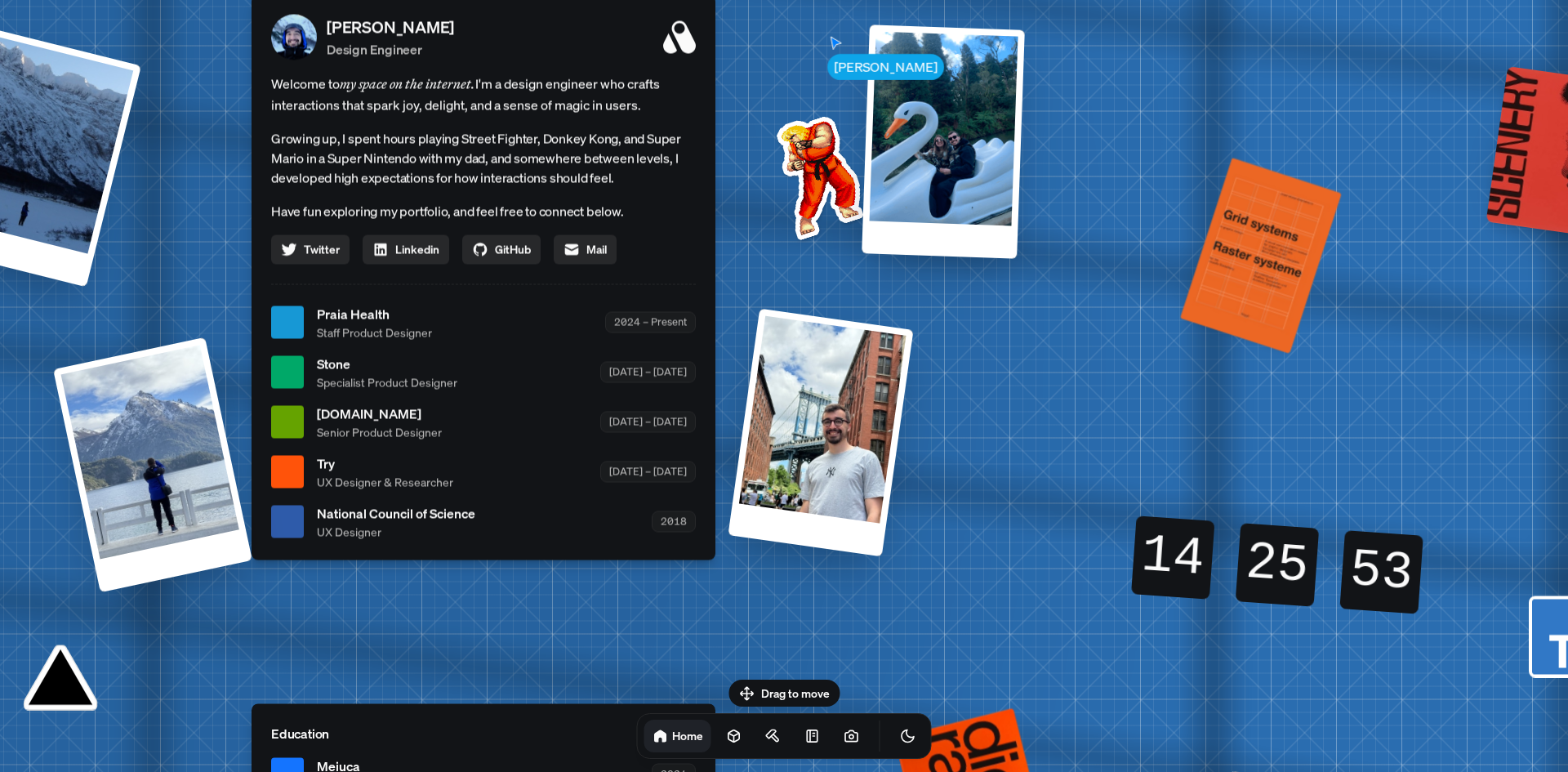
drag, startPoint x: 669, startPoint y: 523, endPoint x: 533, endPoint y: 332, distance: 234.5
click at [533, 332] on ul "Praia Health Staff Product Designer 2024 – Present Stone Specialist Product Des…" at bounding box center [484, 422] width 424 height 236
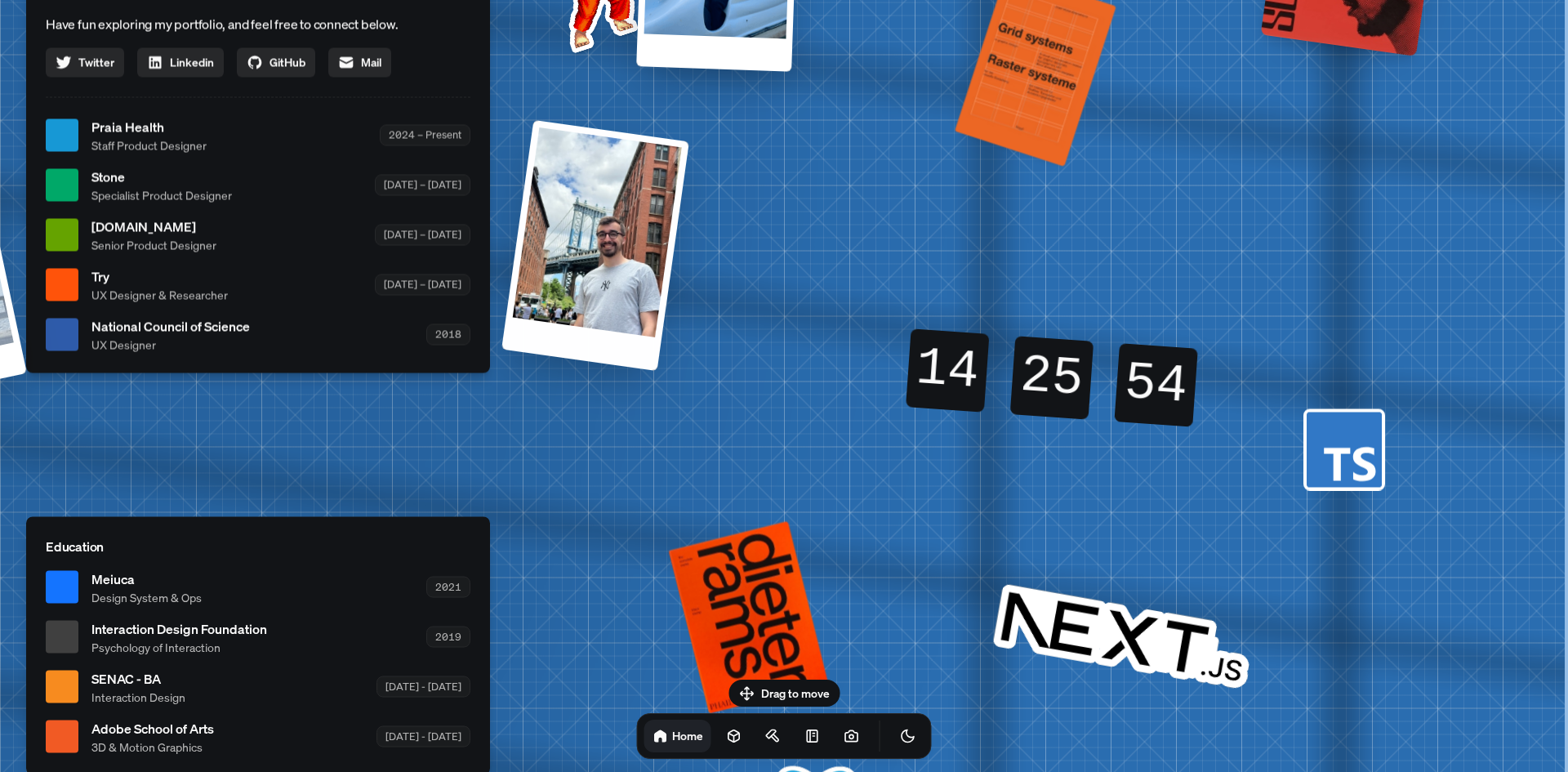
drag, startPoint x: 1056, startPoint y: 472, endPoint x: 645, endPoint y: 306, distance: 443.3
click at [645, 306] on div "[PERSON_NAME] [PERSON_NAME] Design Engineer Welcome to my space on the internet…" at bounding box center [261, 135] width 2444 height 2140
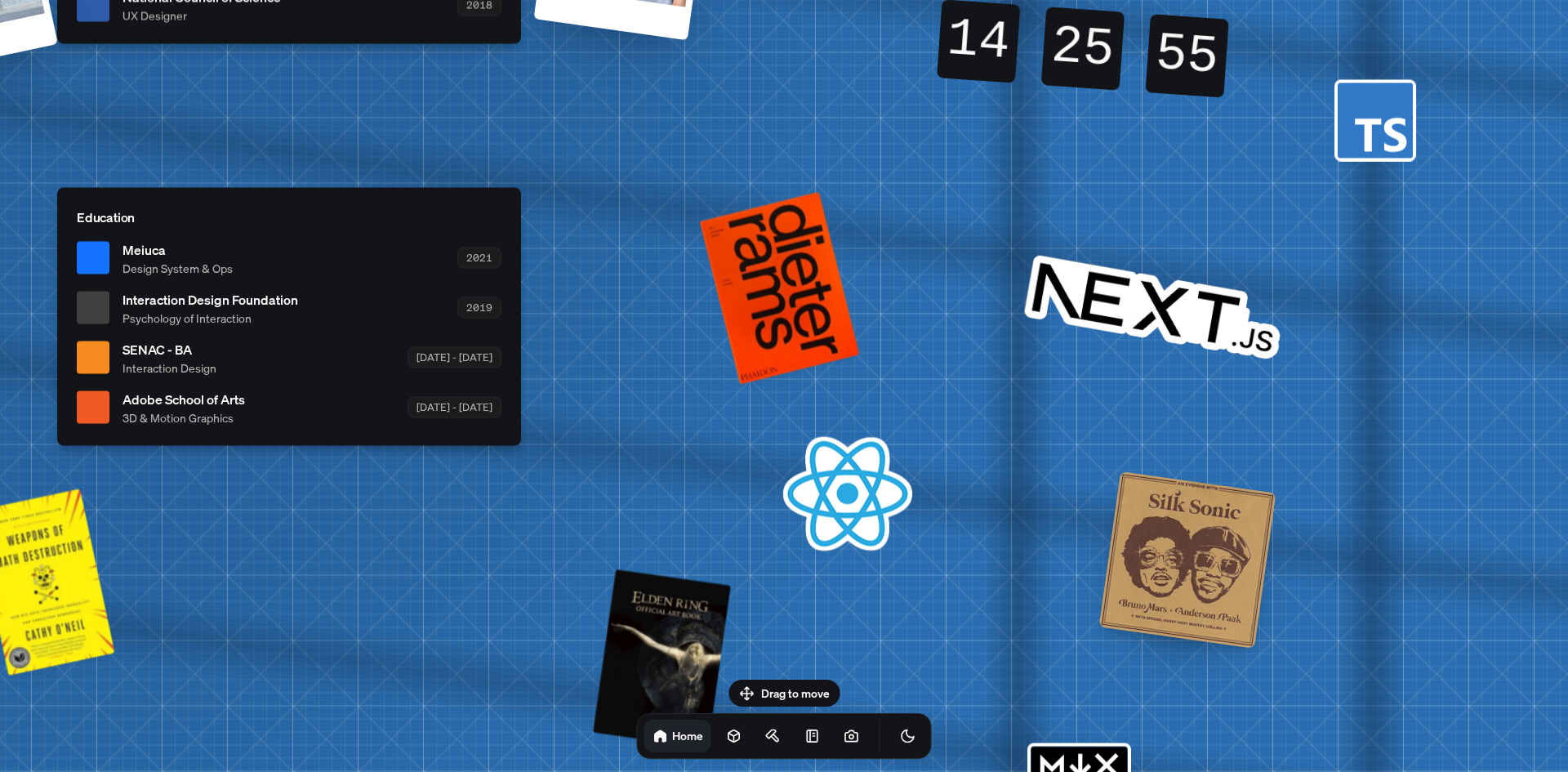
drag, startPoint x: 1007, startPoint y: 547, endPoint x: 1039, endPoint y: 219, distance: 329.6
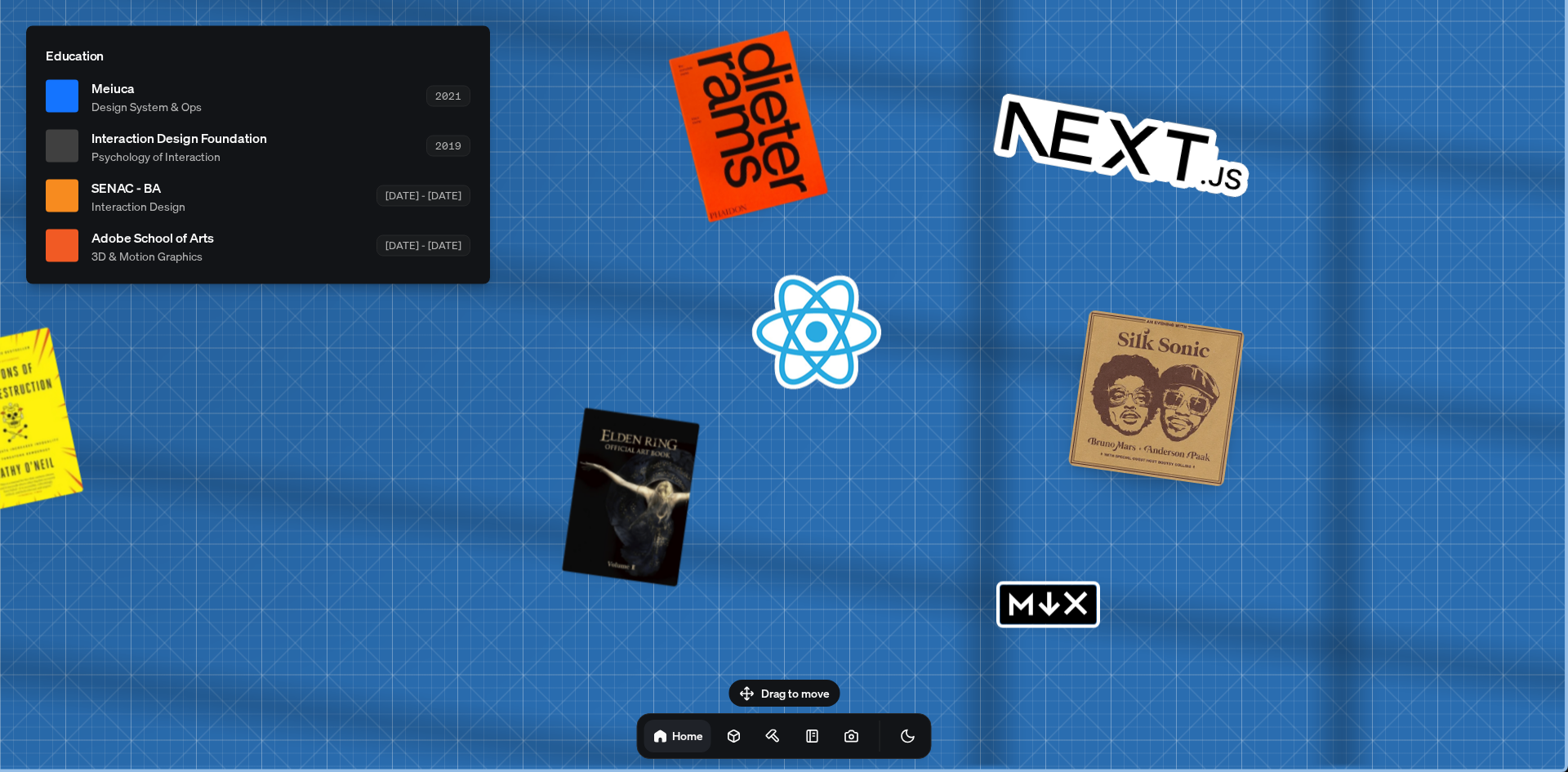
drag, startPoint x: 1152, startPoint y: 411, endPoint x: 1098, endPoint y: 147, distance: 269.5
click at [1048, 615] on rect "MDX" at bounding box center [1047, 604] width 95 height 39
drag, startPoint x: 1010, startPoint y: 644, endPoint x: 992, endPoint y: 430, distance: 214.8
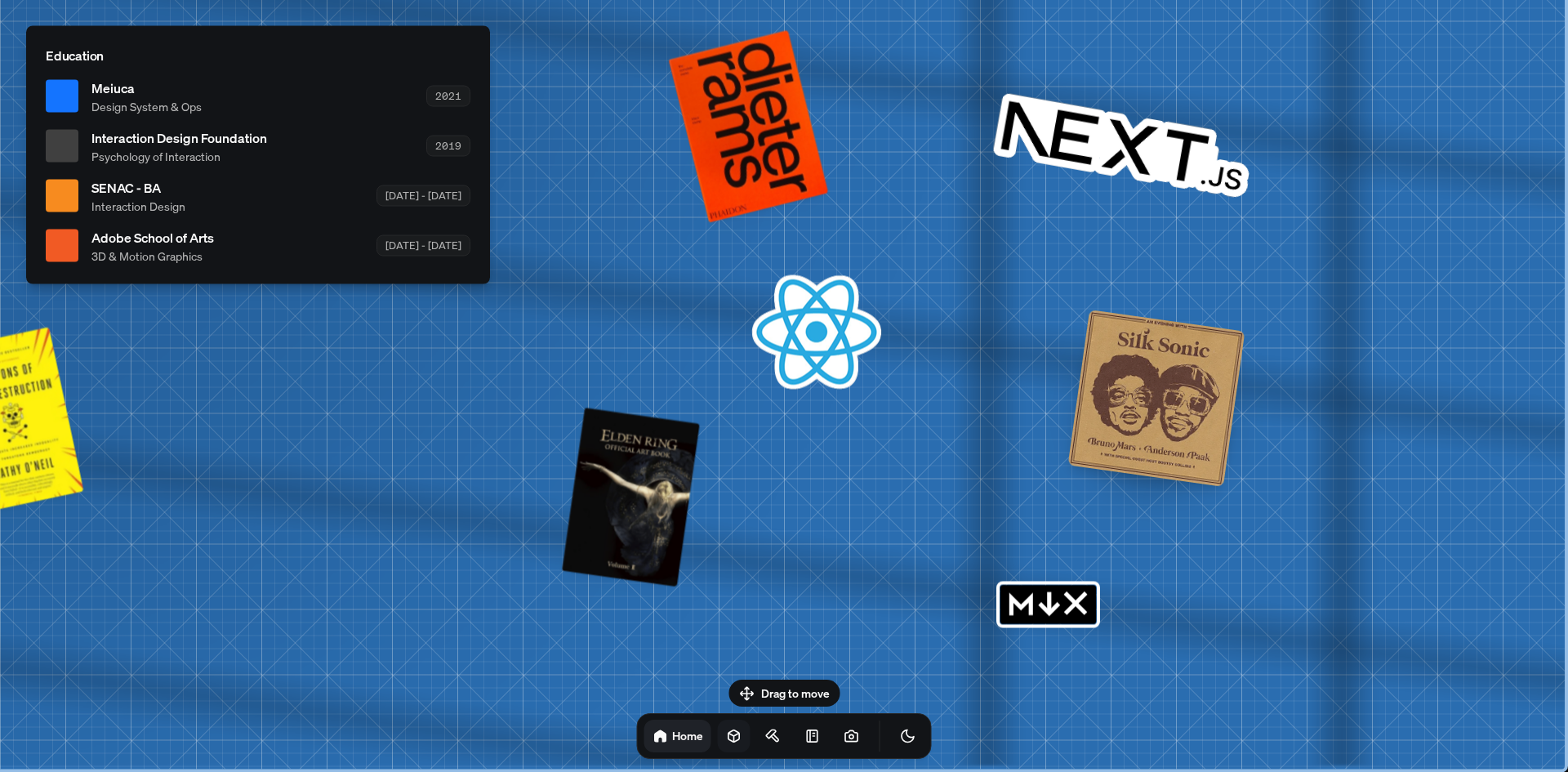
click at [723, 732] on link at bounding box center [734, 735] width 32 height 32
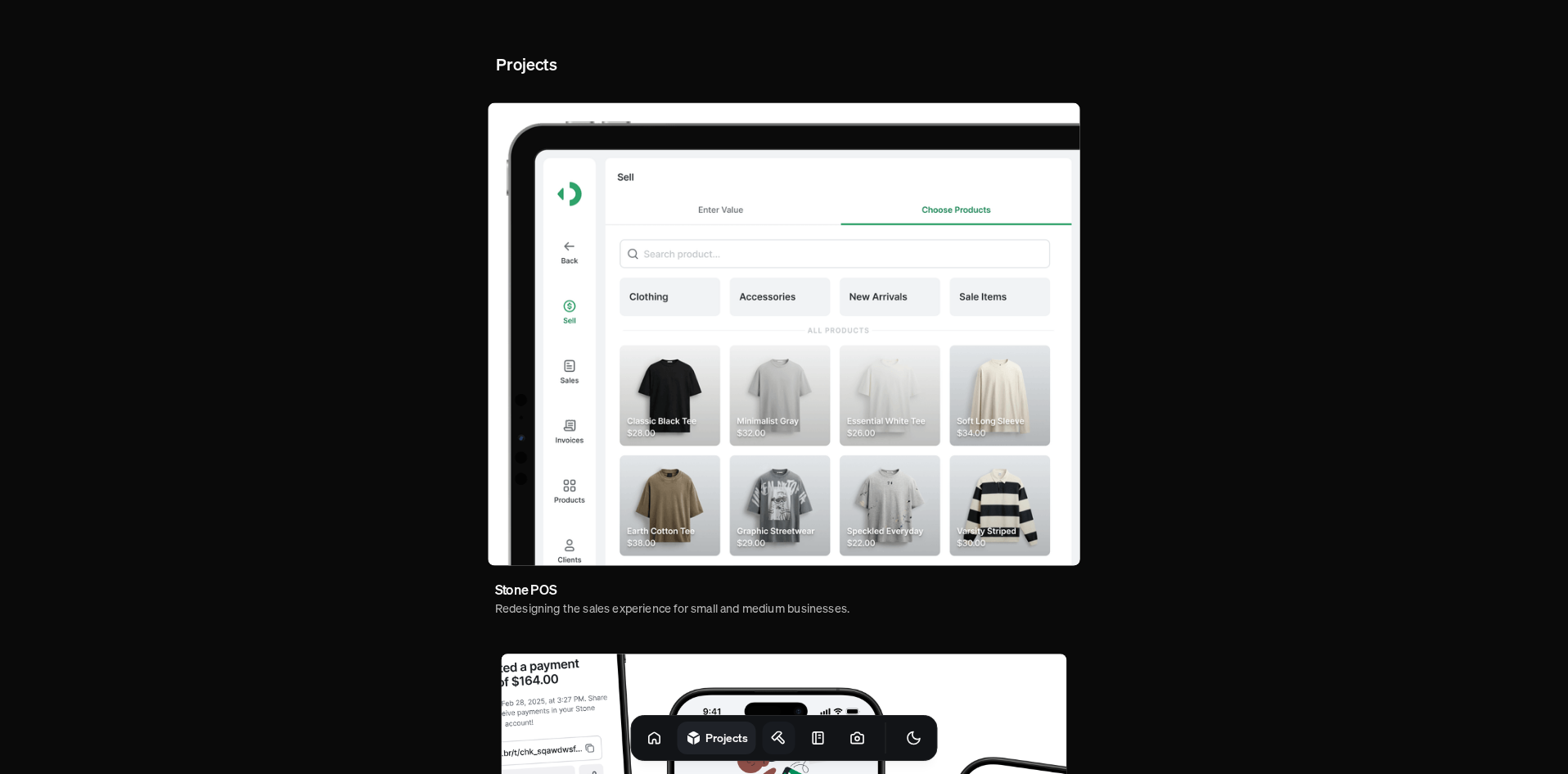
click at [771, 741] on icon at bounding box center [779, 738] width 17 height 17
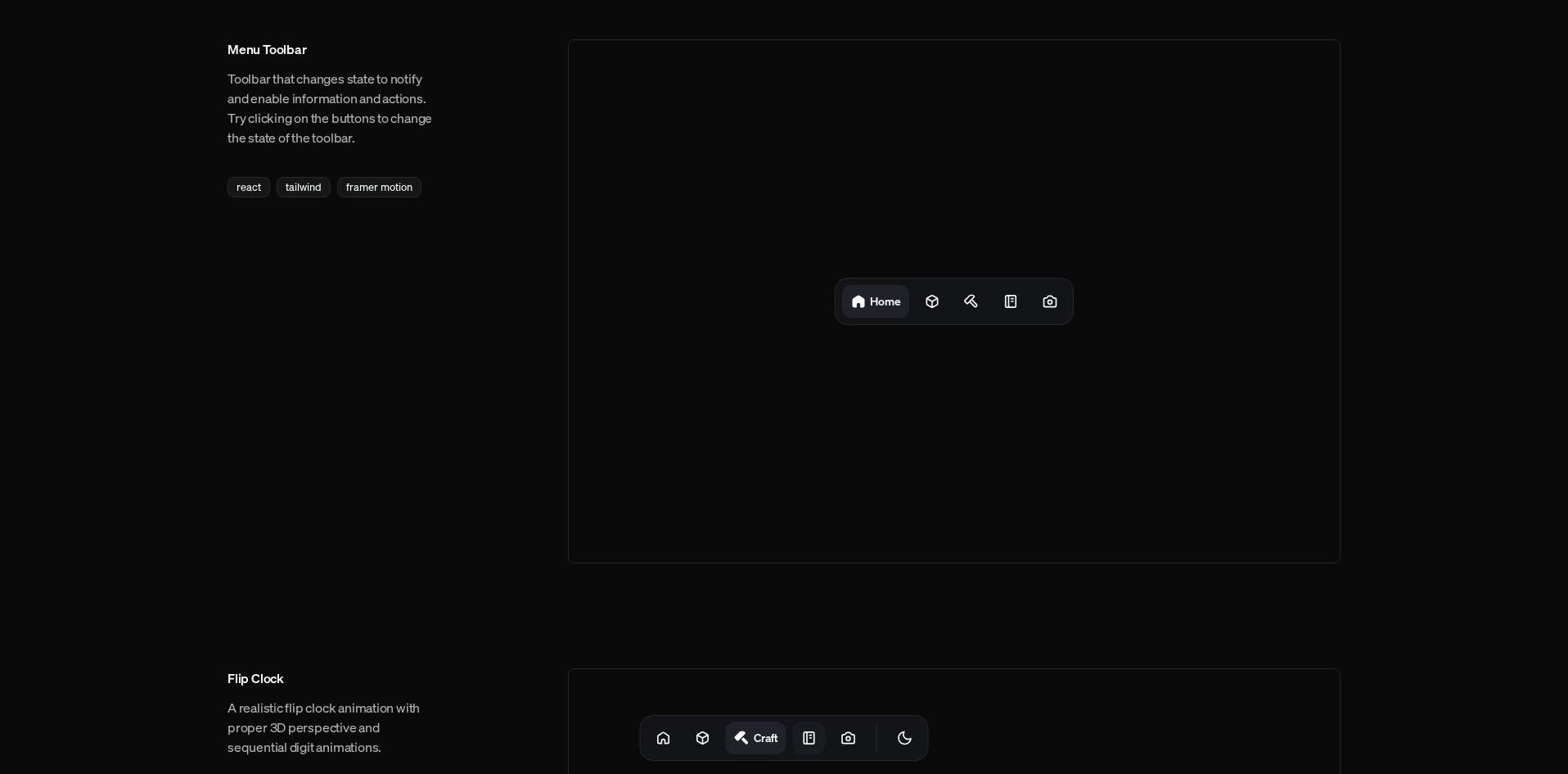
click at [804, 734] on icon at bounding box center [808, 738] width 10 height 11
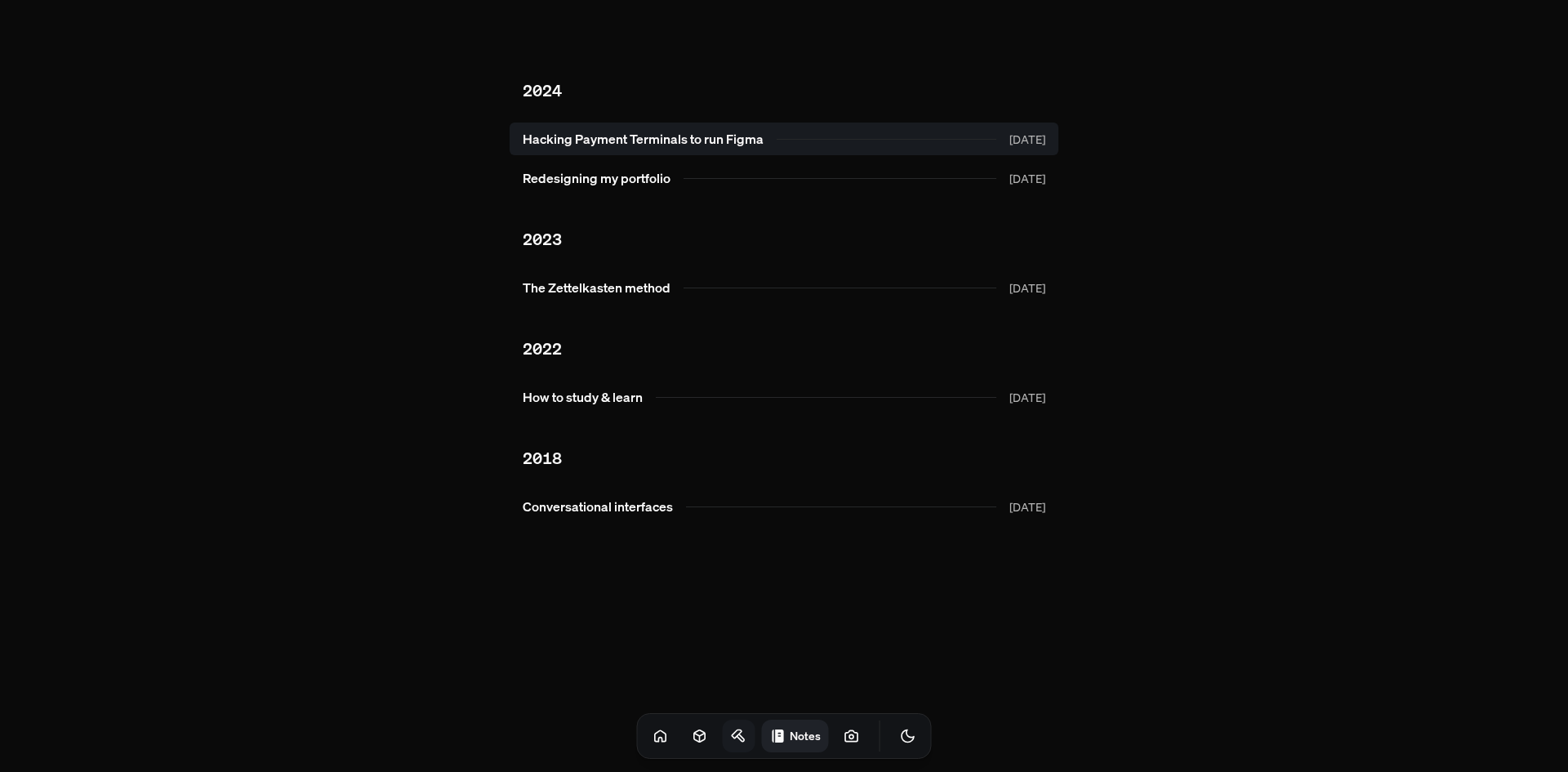
click at [655, 137] on link "Hacking Payment Terminals to run Figma [DATE]" at bounding box center [784, 138] width 549 height 32
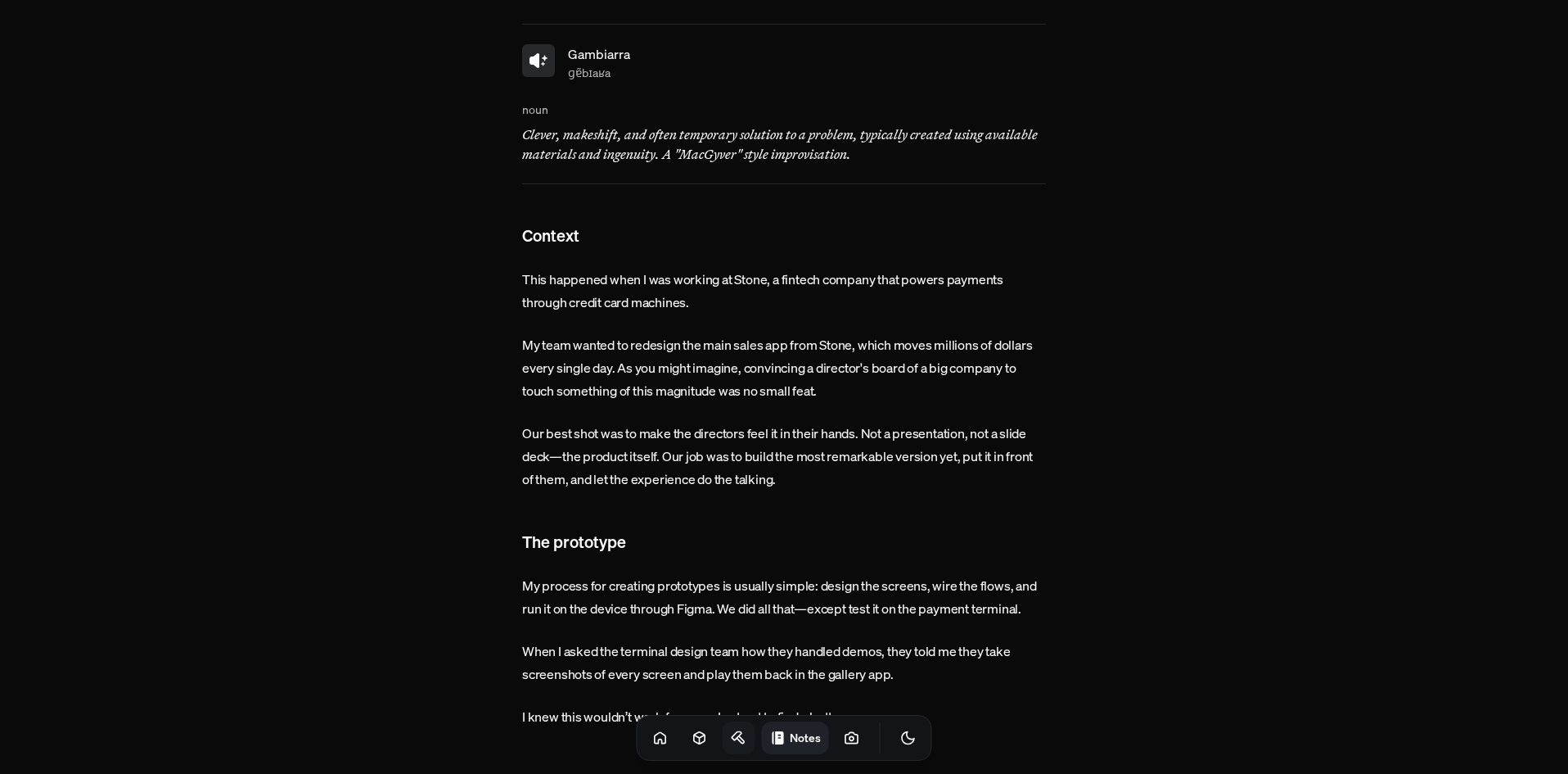
scroll to position [410, 0]
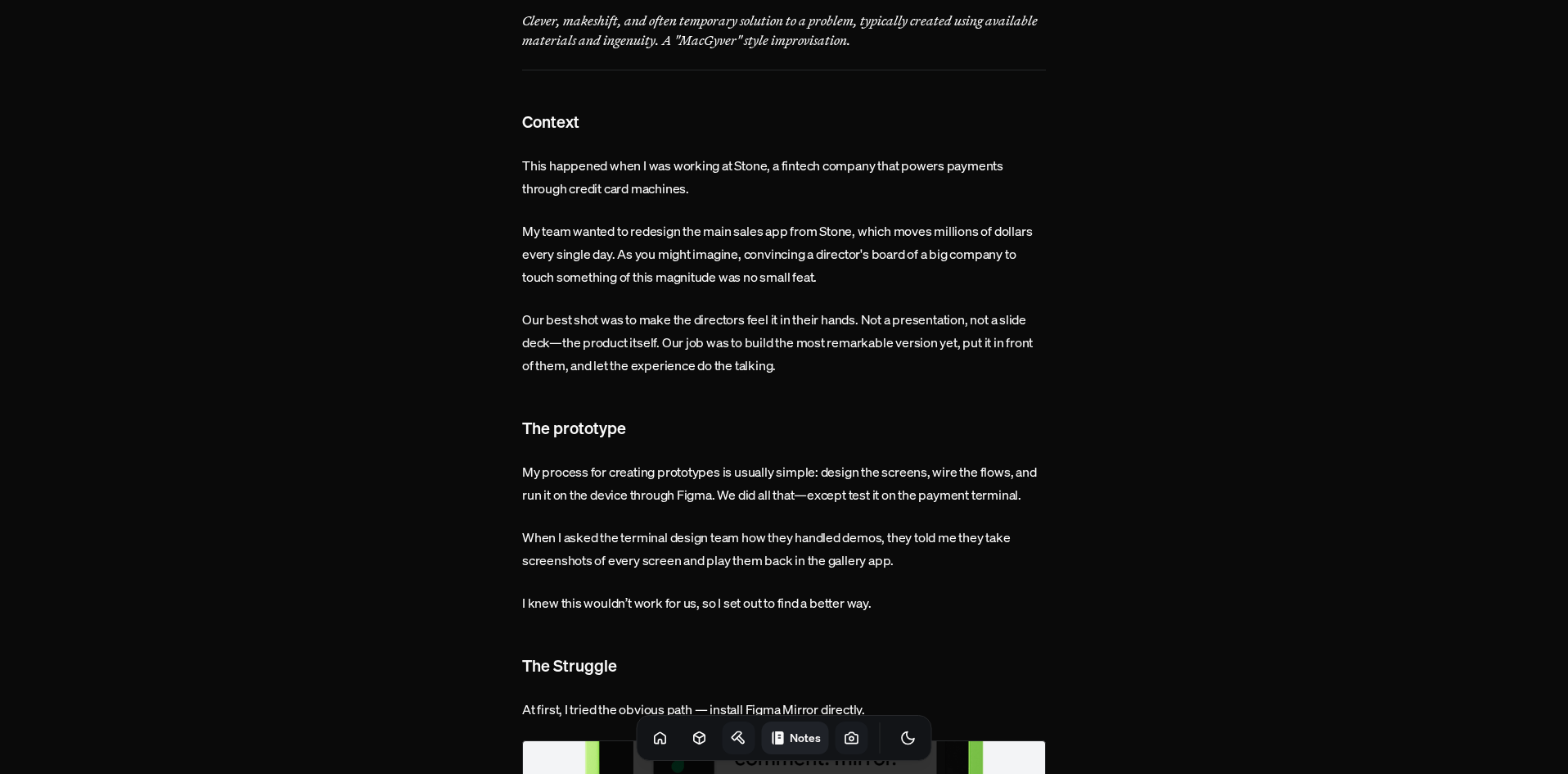
click at [844, 744] on icon at bounding box center [853, 738] width 17 height 17
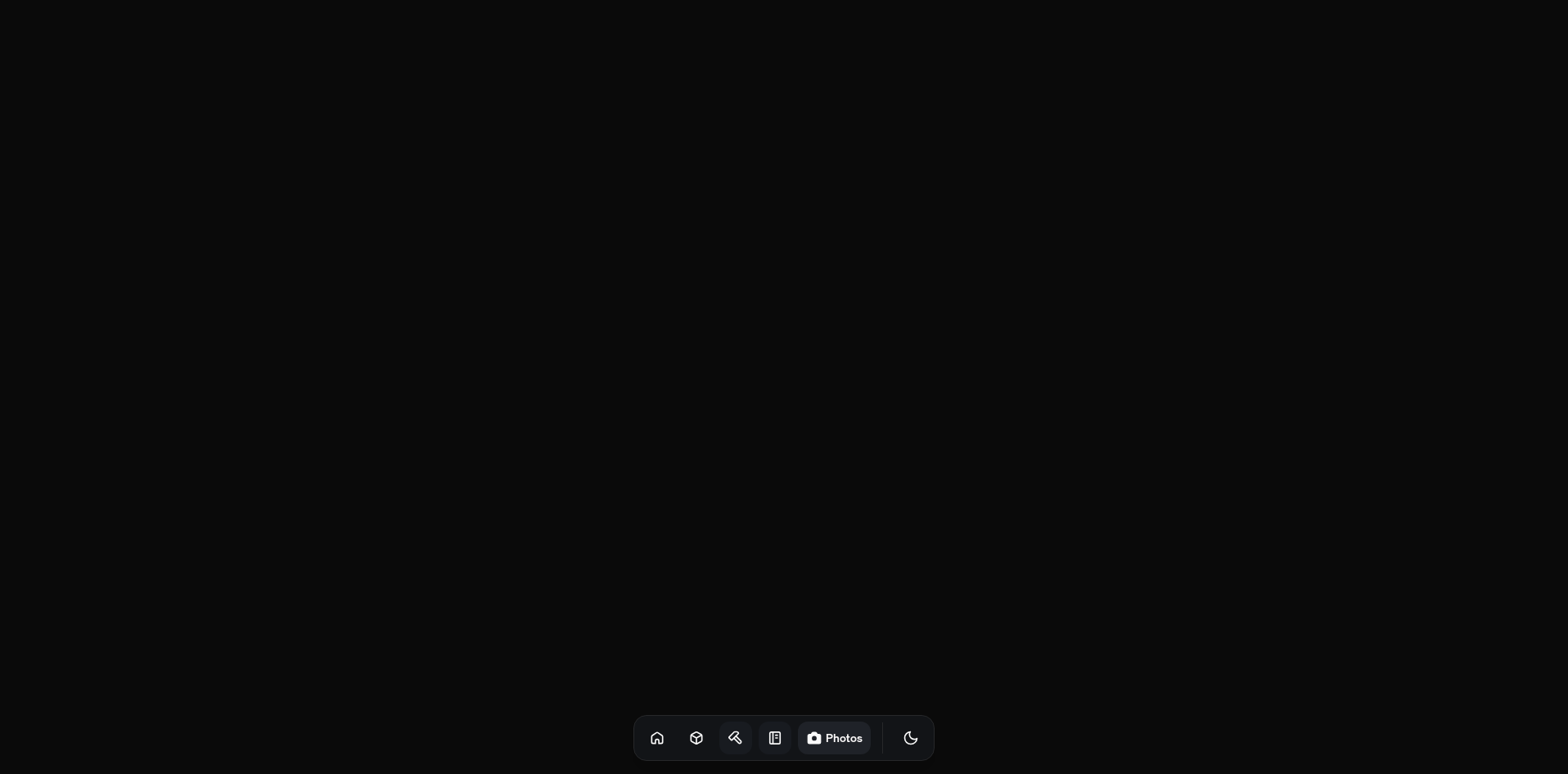
scroll to position [526, 0]
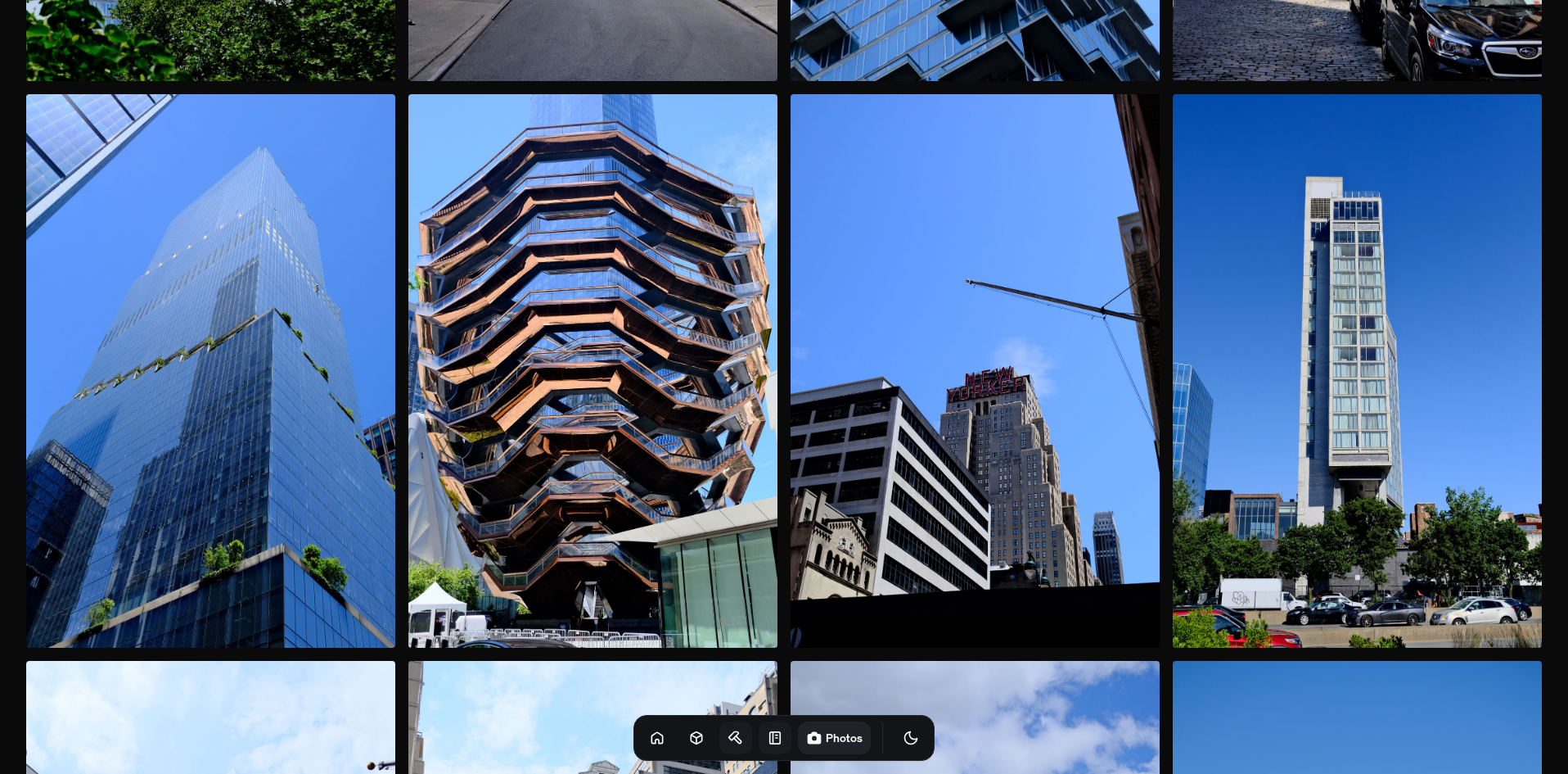
click at [680, 431] on img at bounding box center [593, 371] width 369 height 555
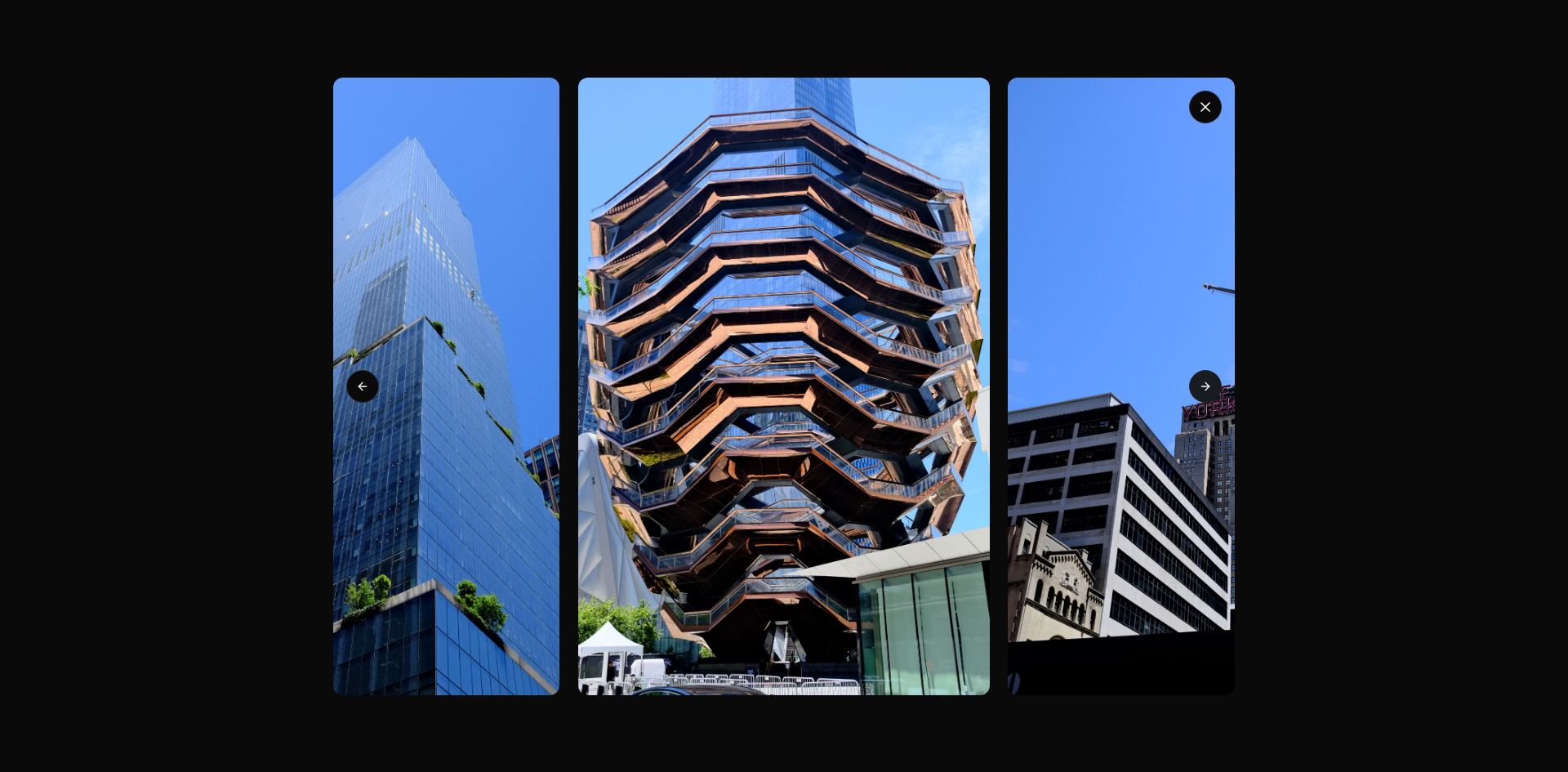
click at [1199, 390] on icon at bounding box center [1206, 386] width 13 height 13
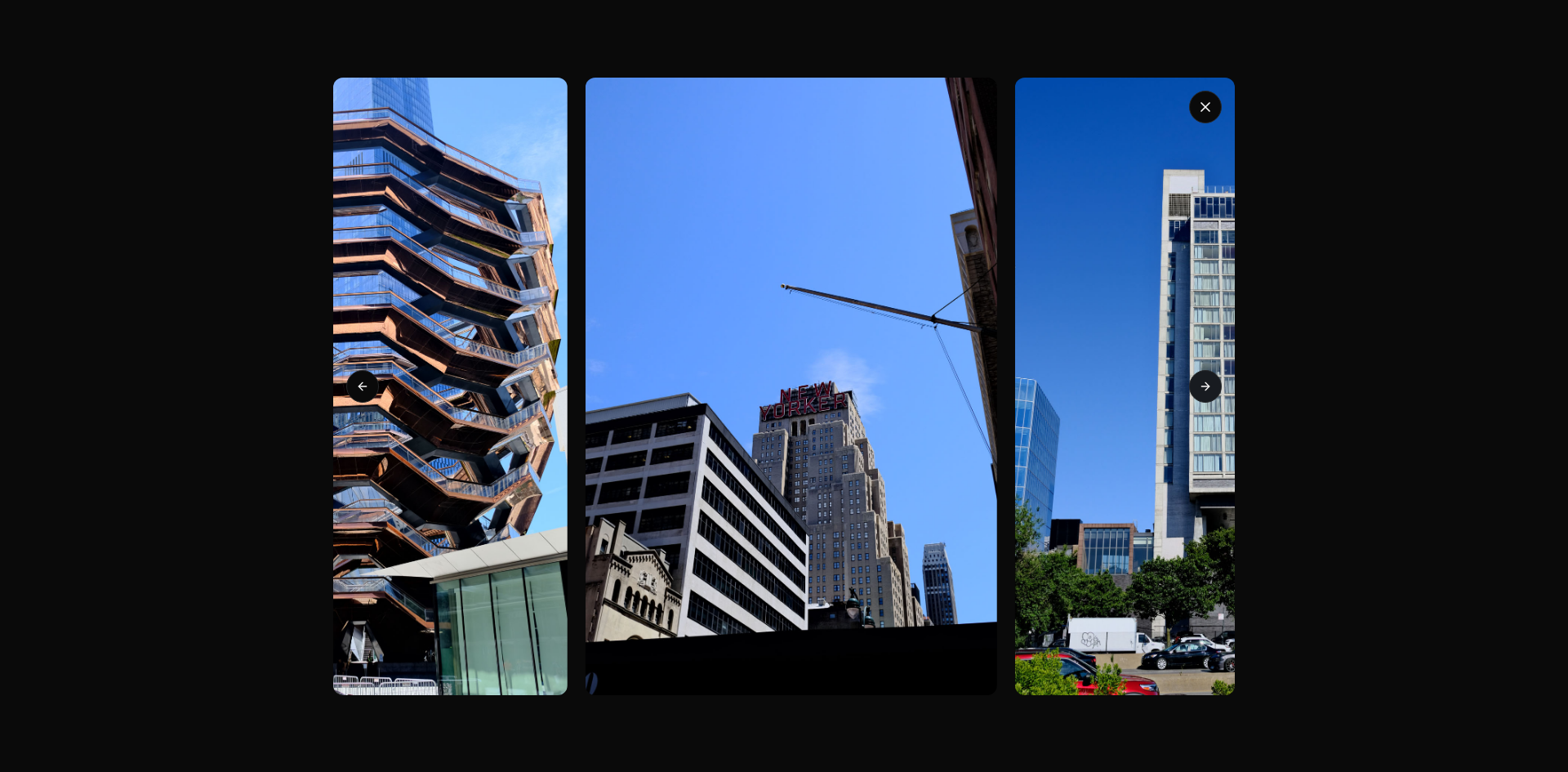
click at [1199, 390] on icon at bounding box center [1206, 386] width 13 height 13
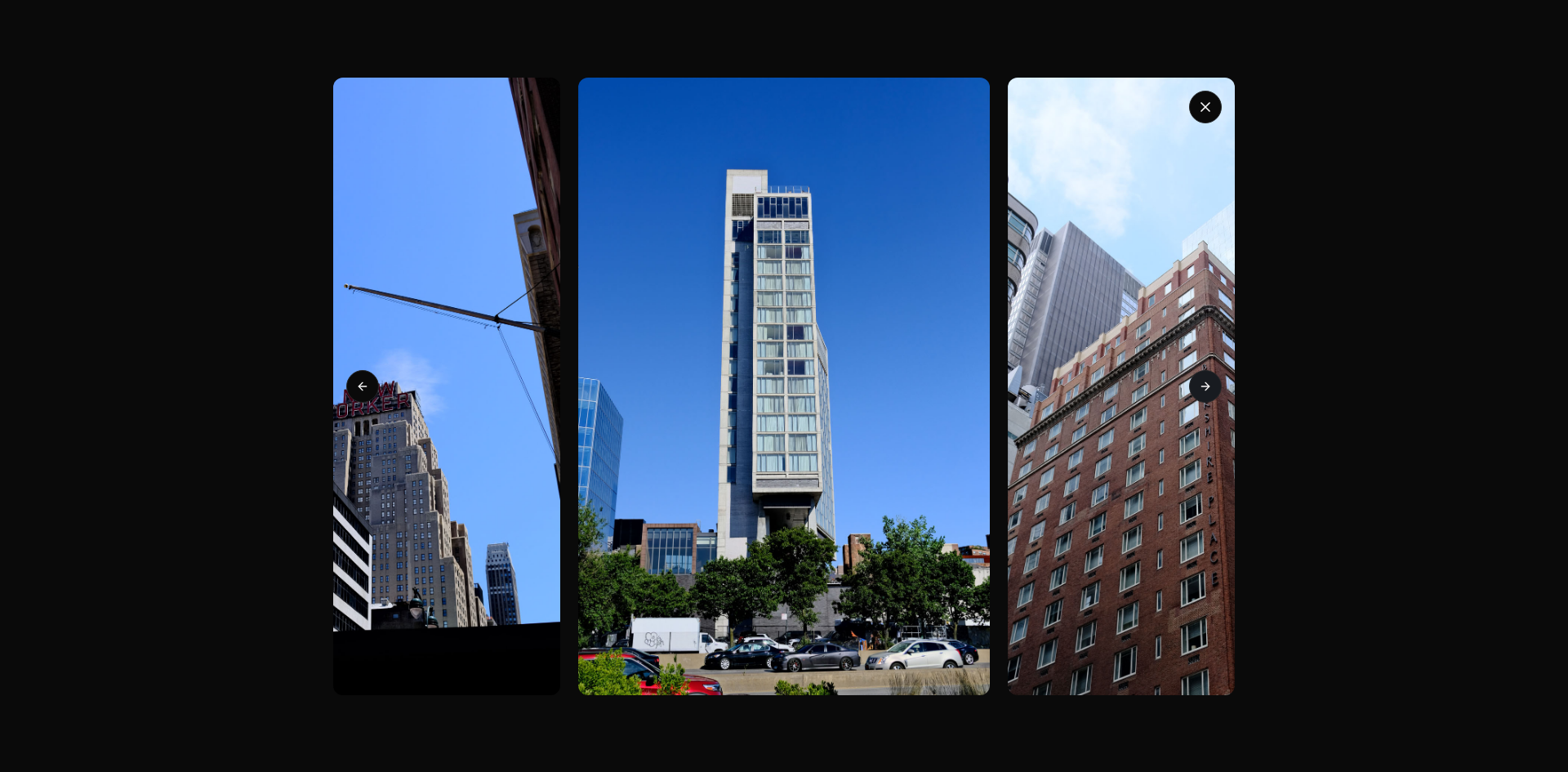
click at [1199, 390] on icon at bounding box center [1206, 386] width 13 height 13
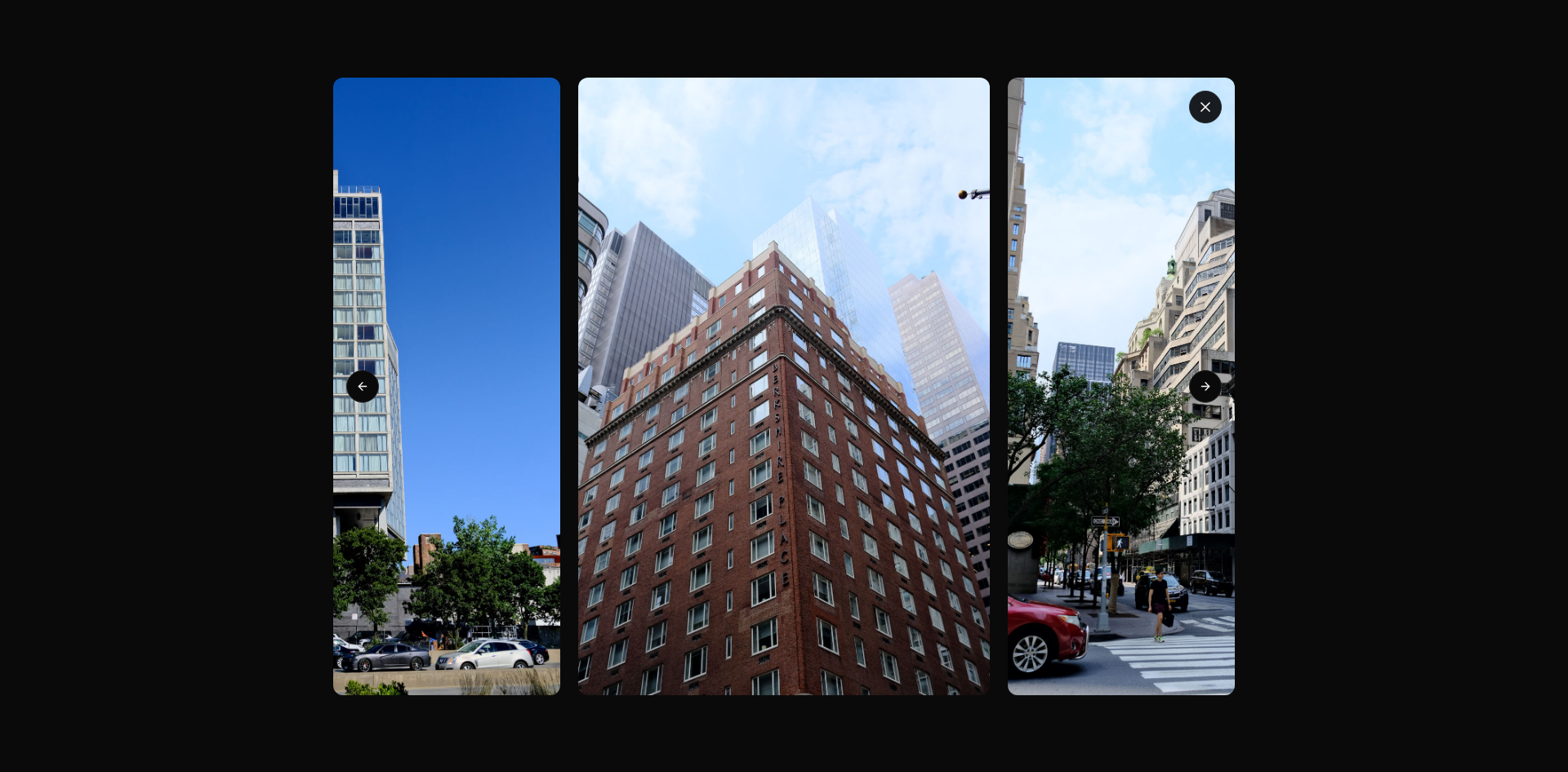
click at [1207, 105] on icon "button" at bounding box center [1205, 107] width 8 height 8
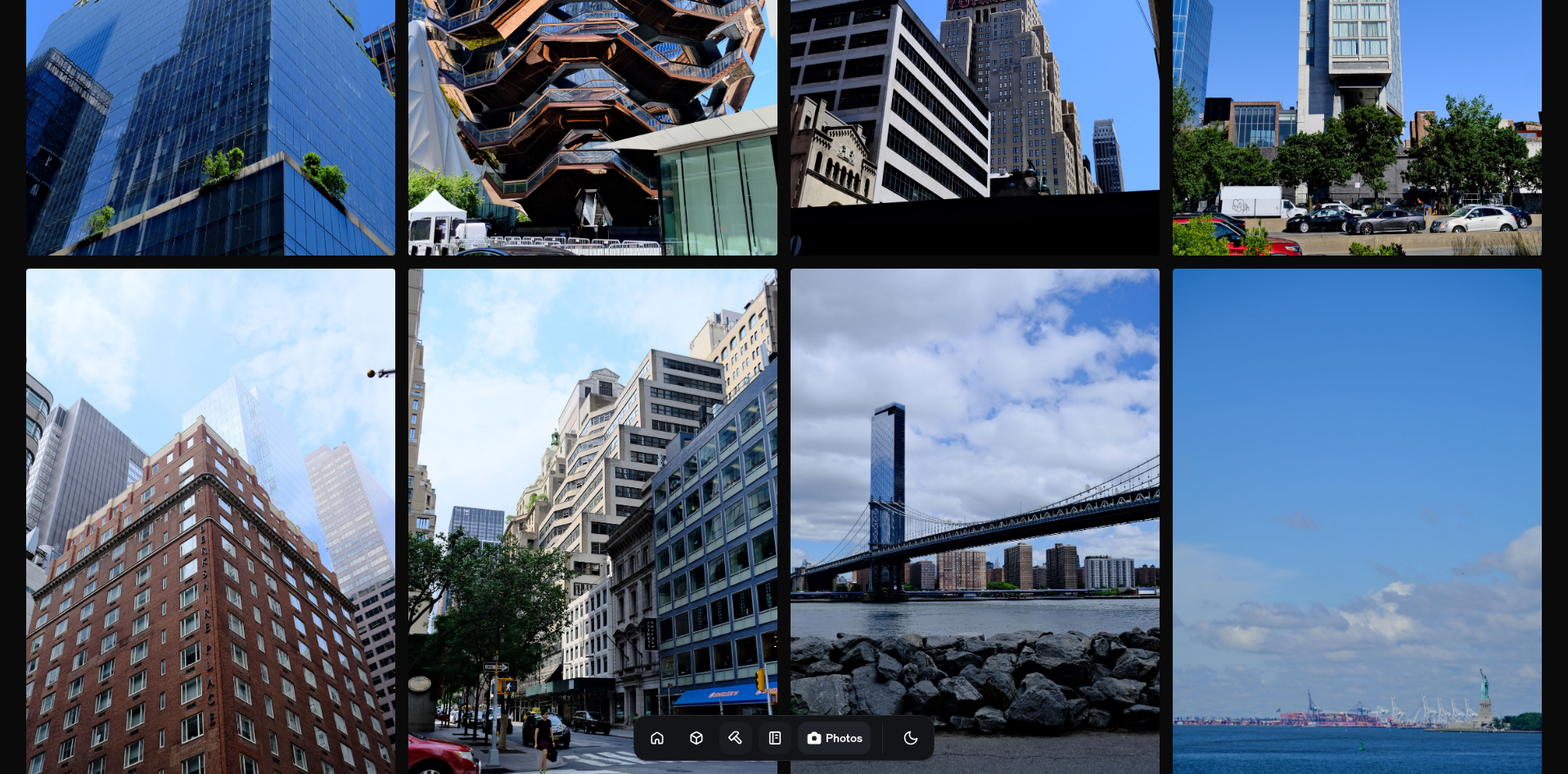
scroll to position [1092, 0]
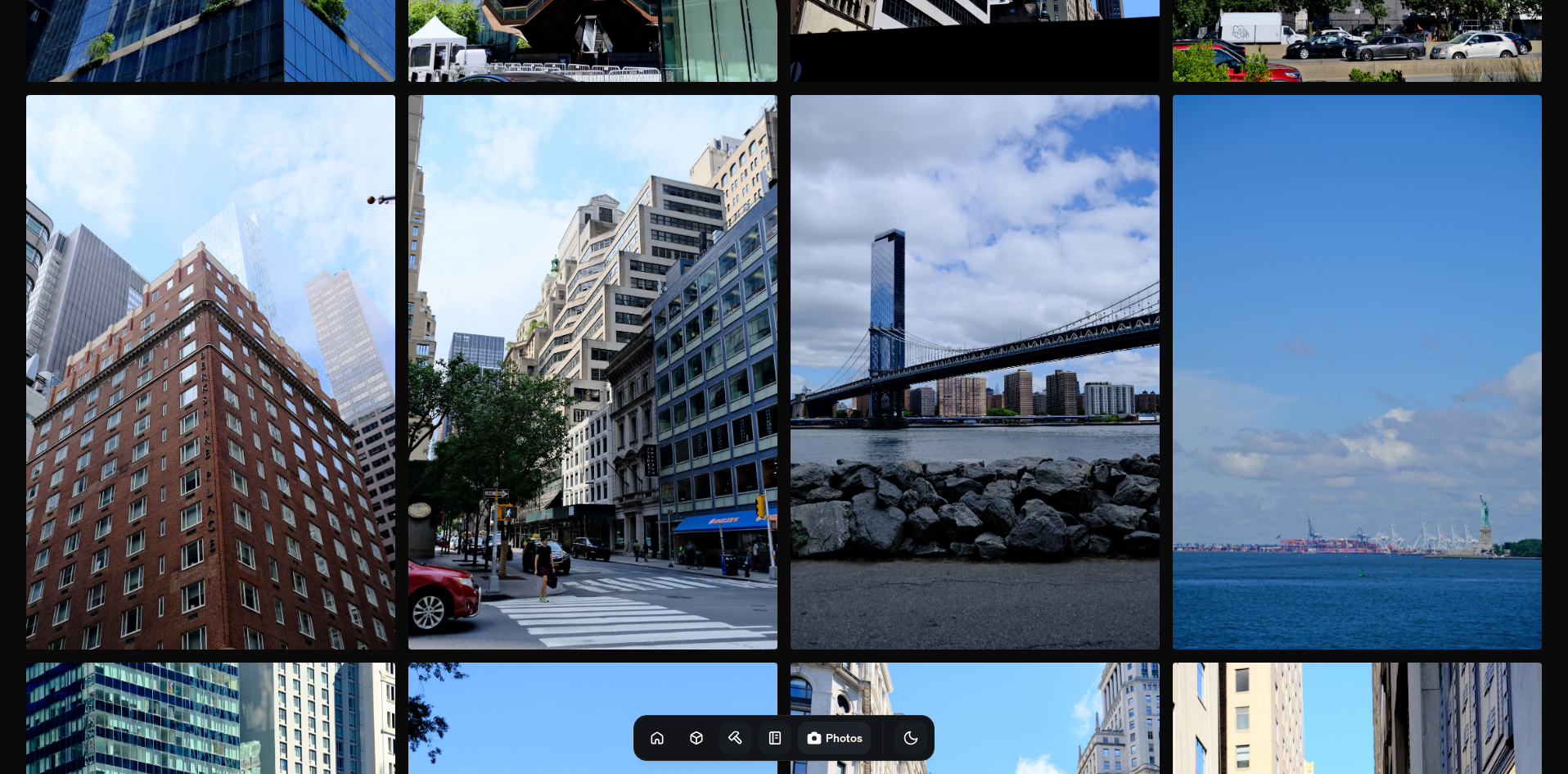
click at [895, 741] on button "Toggle Theme" at bounding box center [910, 737] width 33 height 33
click at [895, 739] on button "Toggle Theme" at bounding box center [910, 737] width 33 height 33
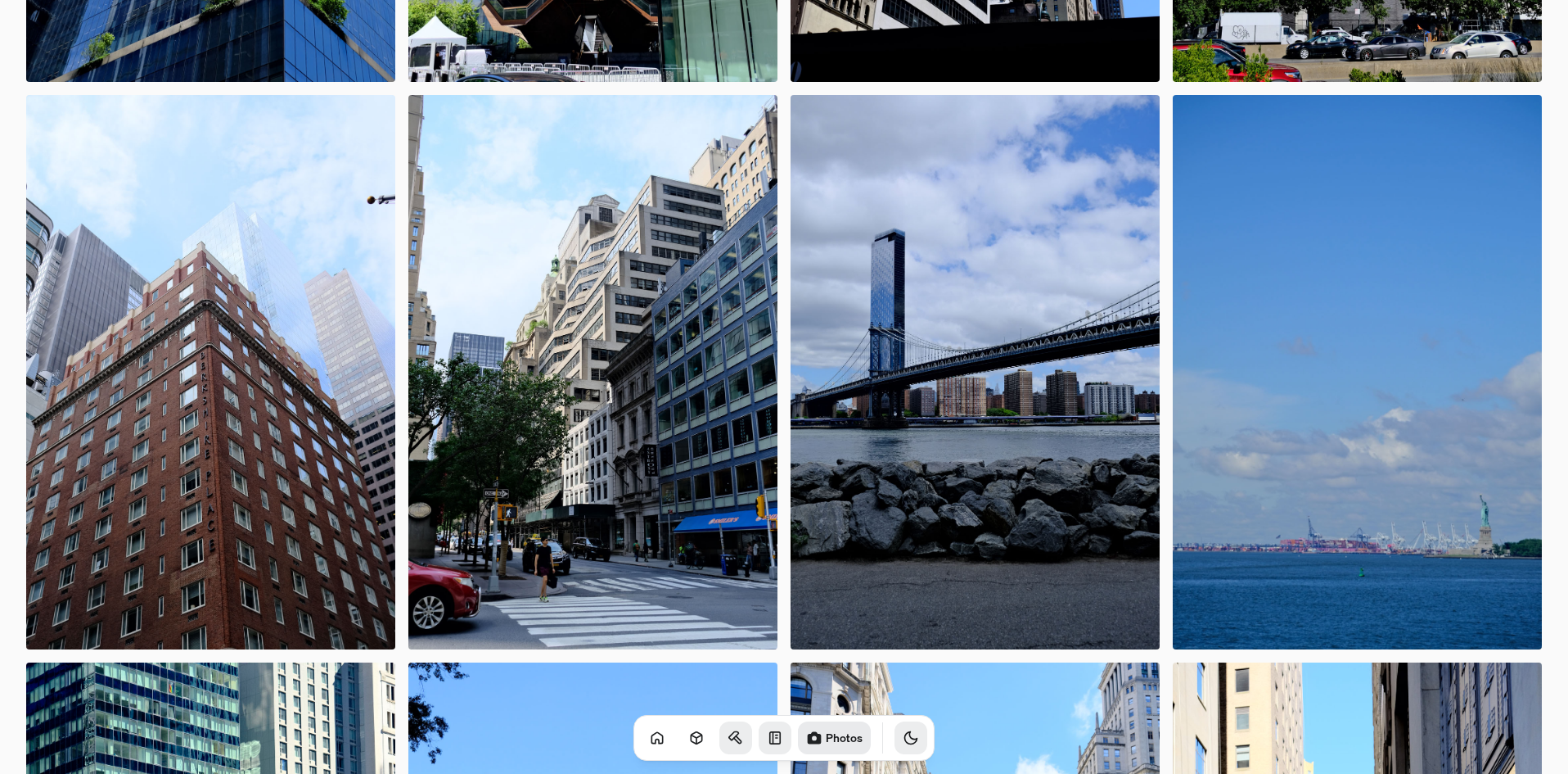
click at [895, 731] on button "Toggle Theme" at bounding box center [910, 737] width 33 height 33
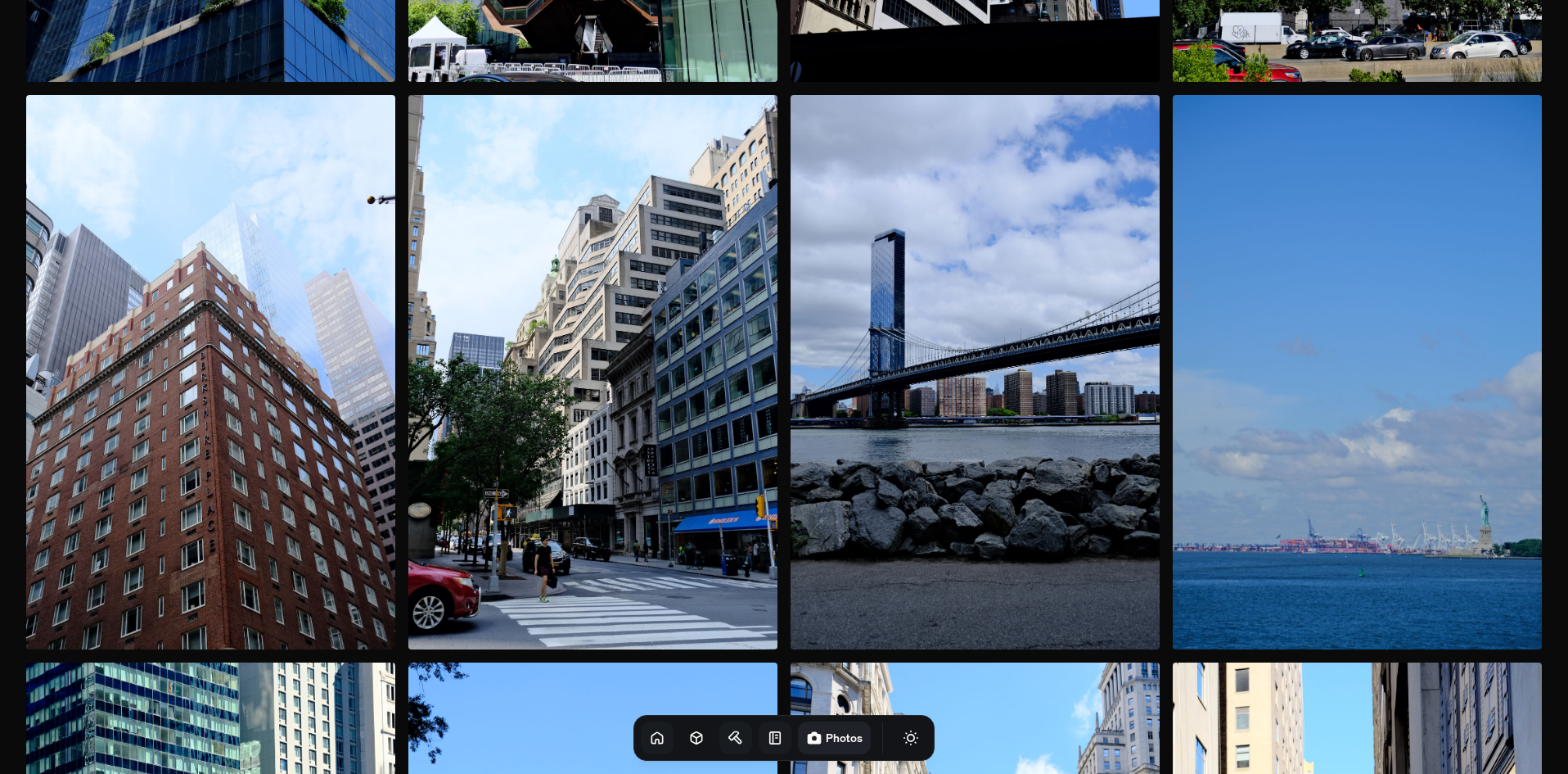
click at [649, 744] on icon at bounding box center [658, 738] width 17 height 17
